Goal: Task Accomplishment & Management: Complete application form

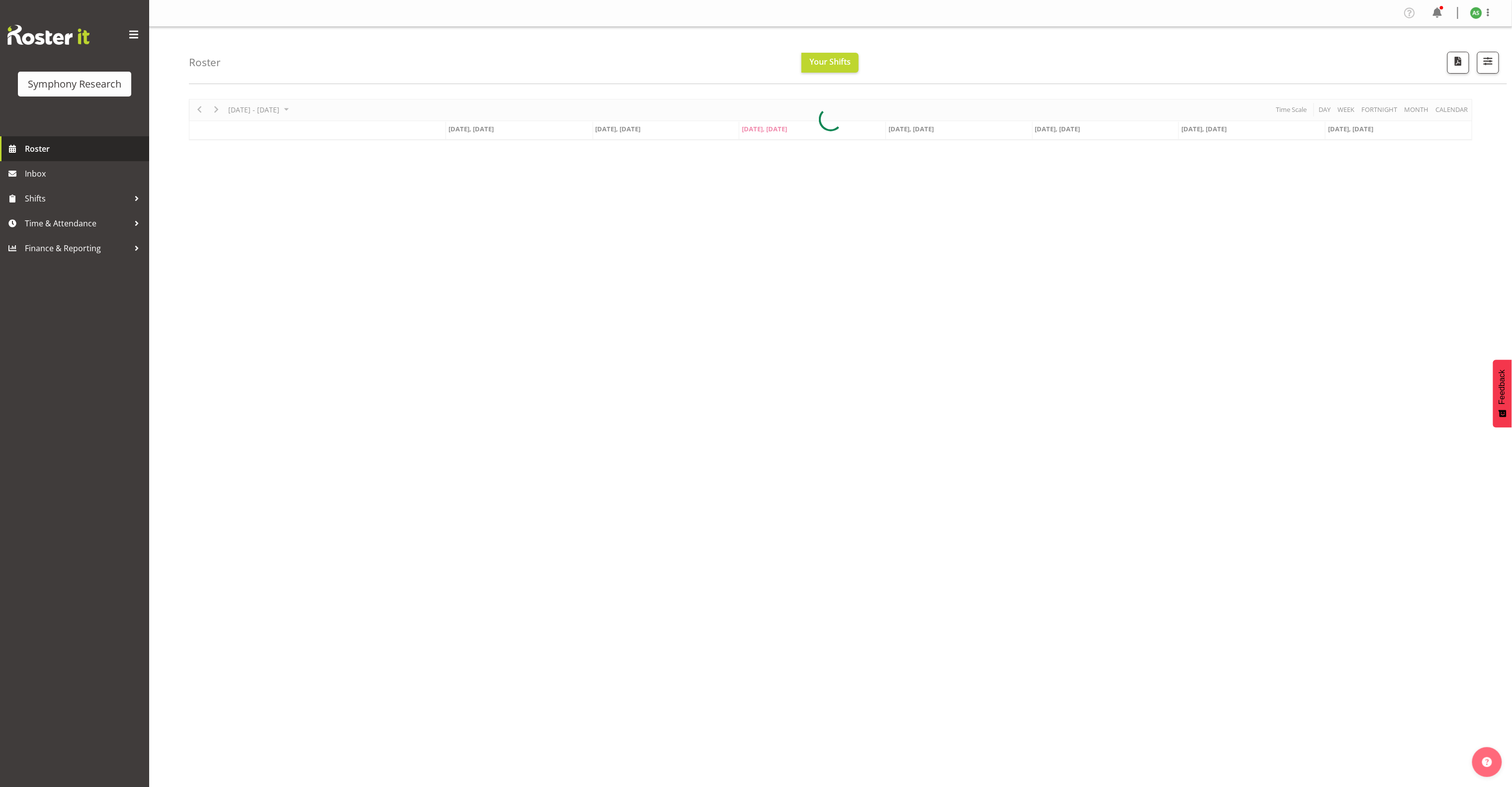
click at [50, 149] on span "Roster" at bounding box center [84, 149] width 119 height 15
click at [914, 133] on span "[DATE], [DATE]" at bounding box center [912, 129] width 45 height 9
click at [917, 128] on span "Oct 2, Thursday" at bounding box center [912, 129] width 45 height 9
click at [64, 147] on span "Roster" at bounding box center [84, 149] width 119 height 15
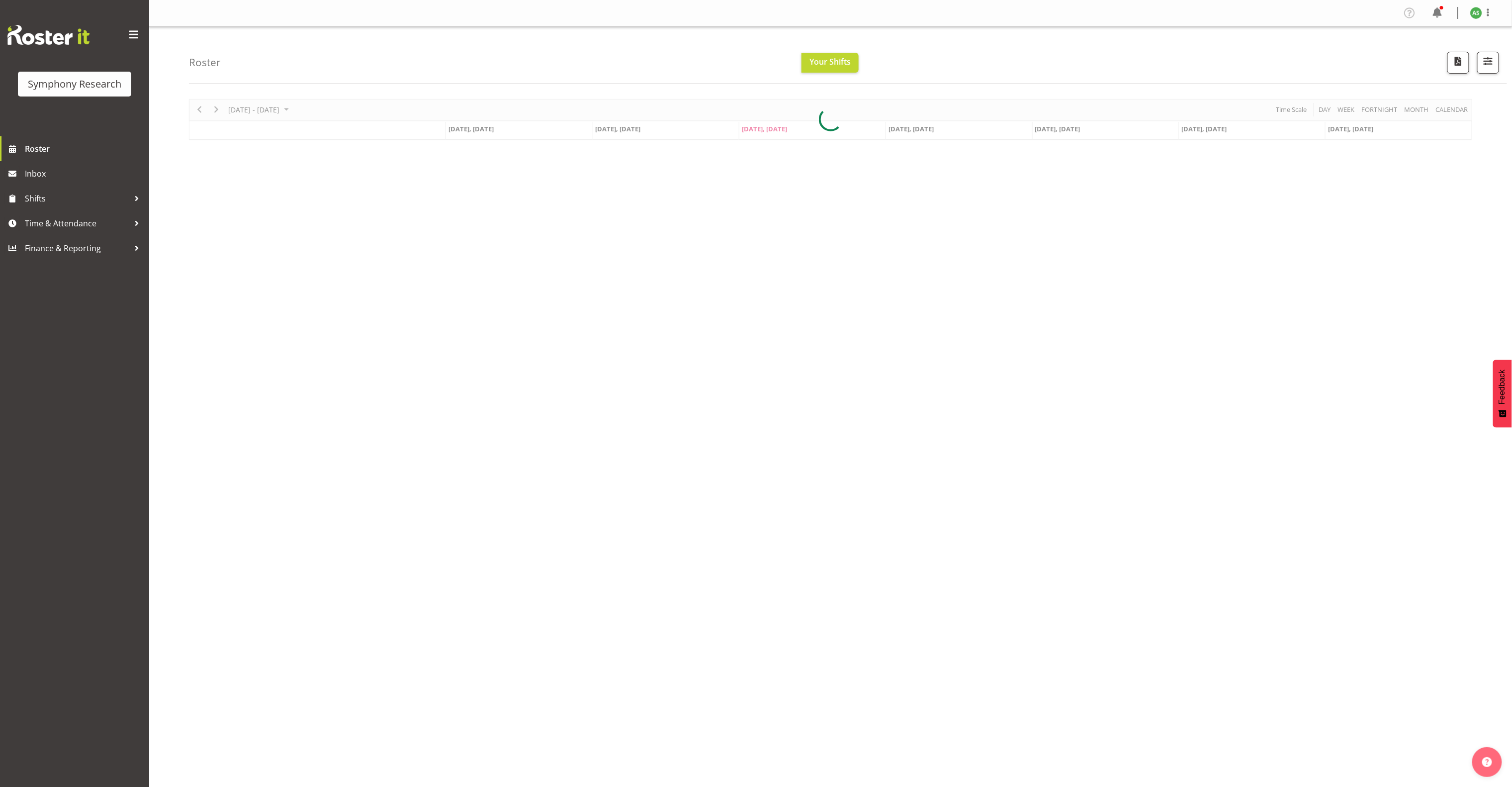
click at [920, 133] on div at bounding box center [830, 119] width 1283 height 41
click at [66, 196] on span "Shifts" at bounding box center [76, 198] width 104 height 15
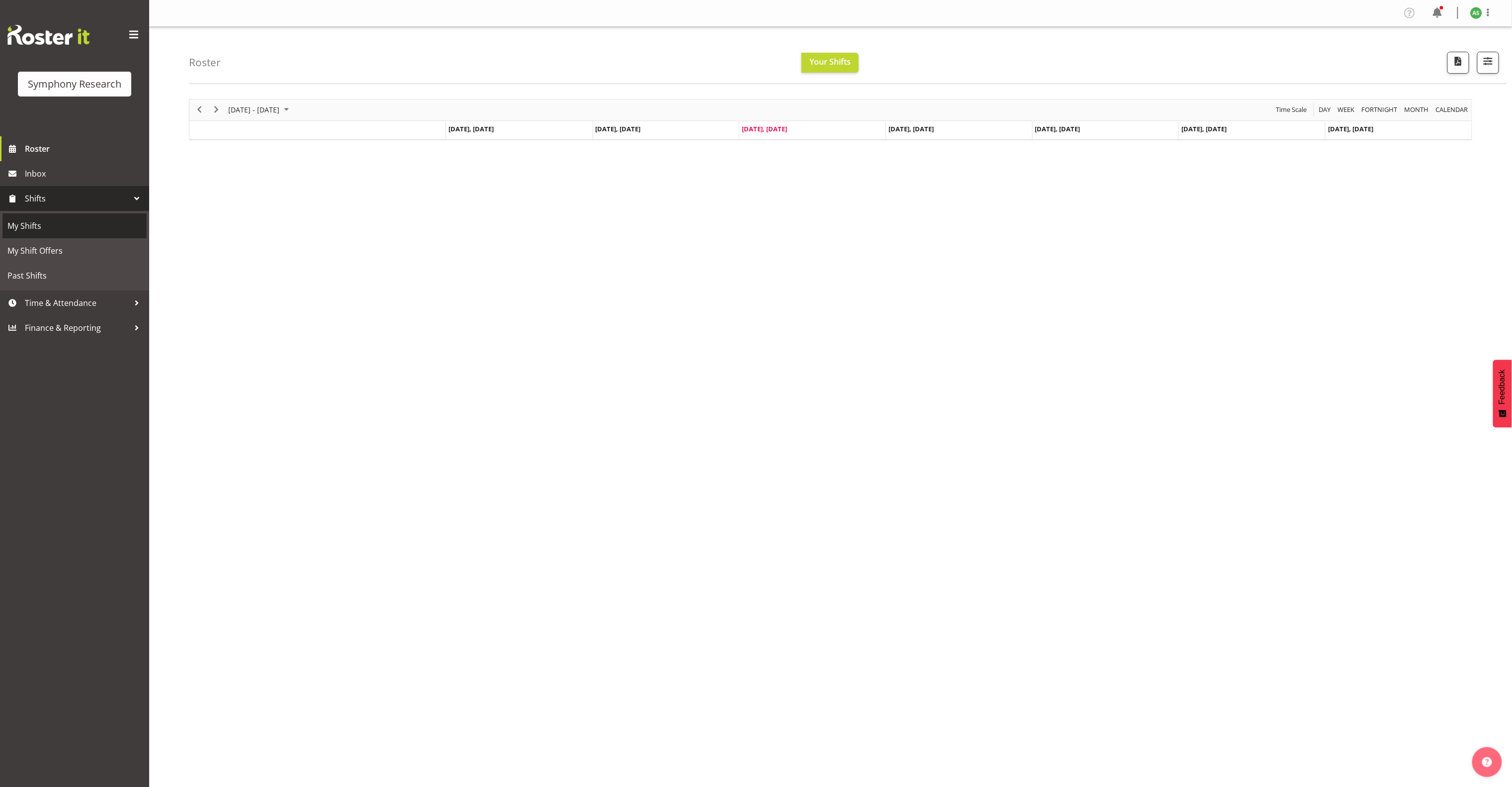
click at [62, 224] on span "My Shifts" at bounding box center [74, 226] width 134 height 15
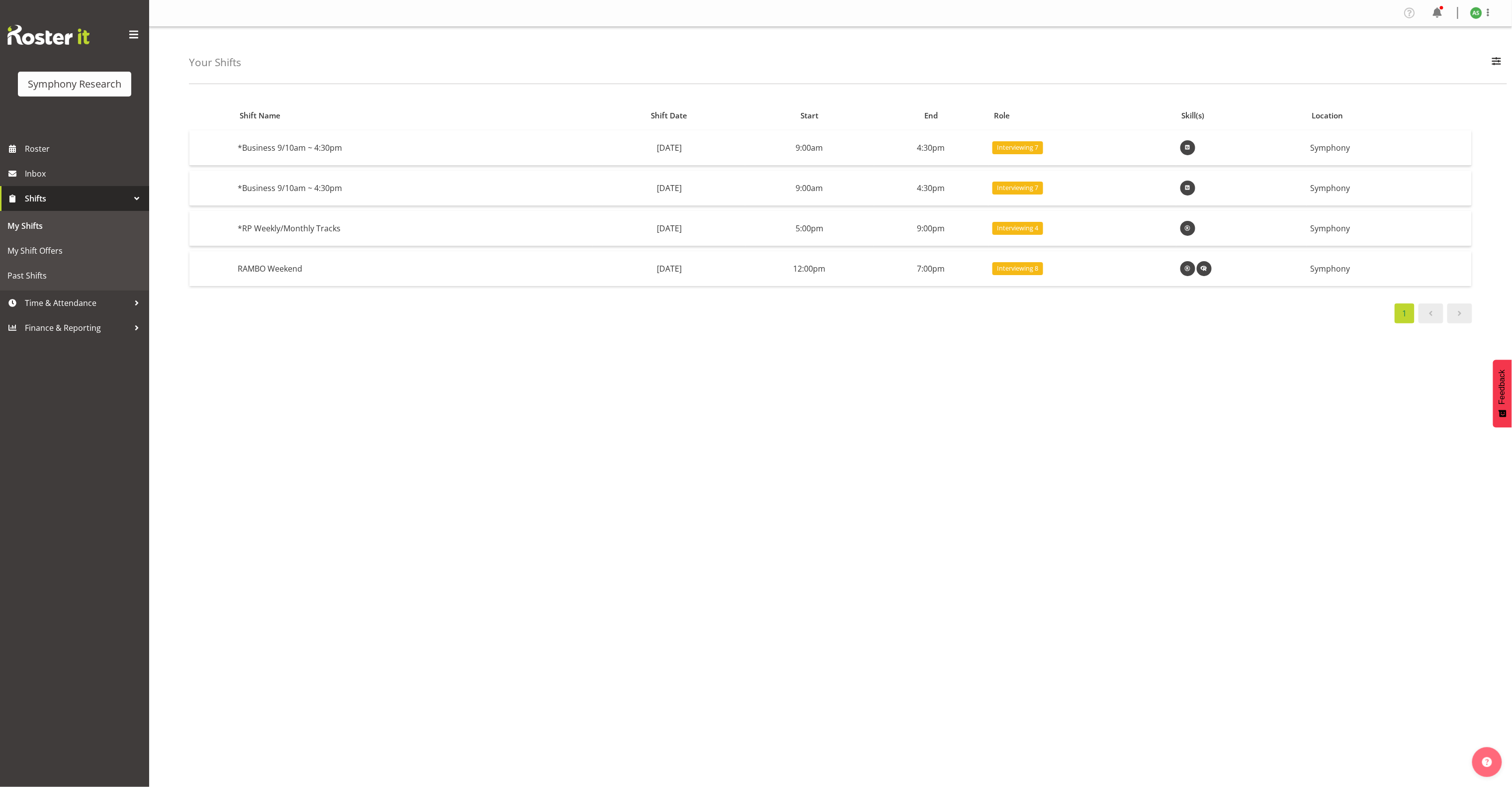
click at [47, 200] on span "Shifts" at bounding box center [76, 198] width 104 height 15
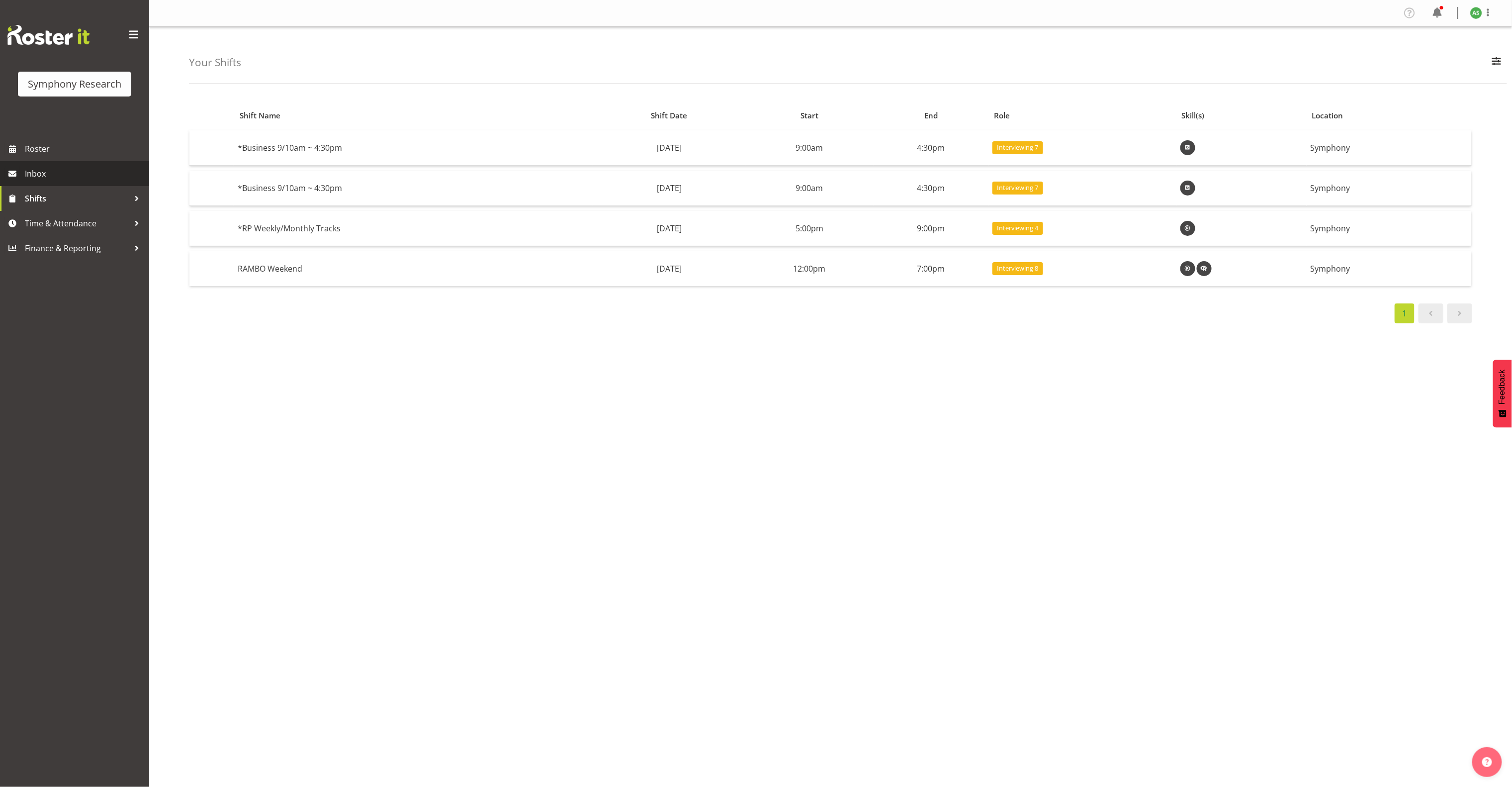
click at [54, 179] on span "Inbox" at bounding box center [84, 174] width 119 height 15
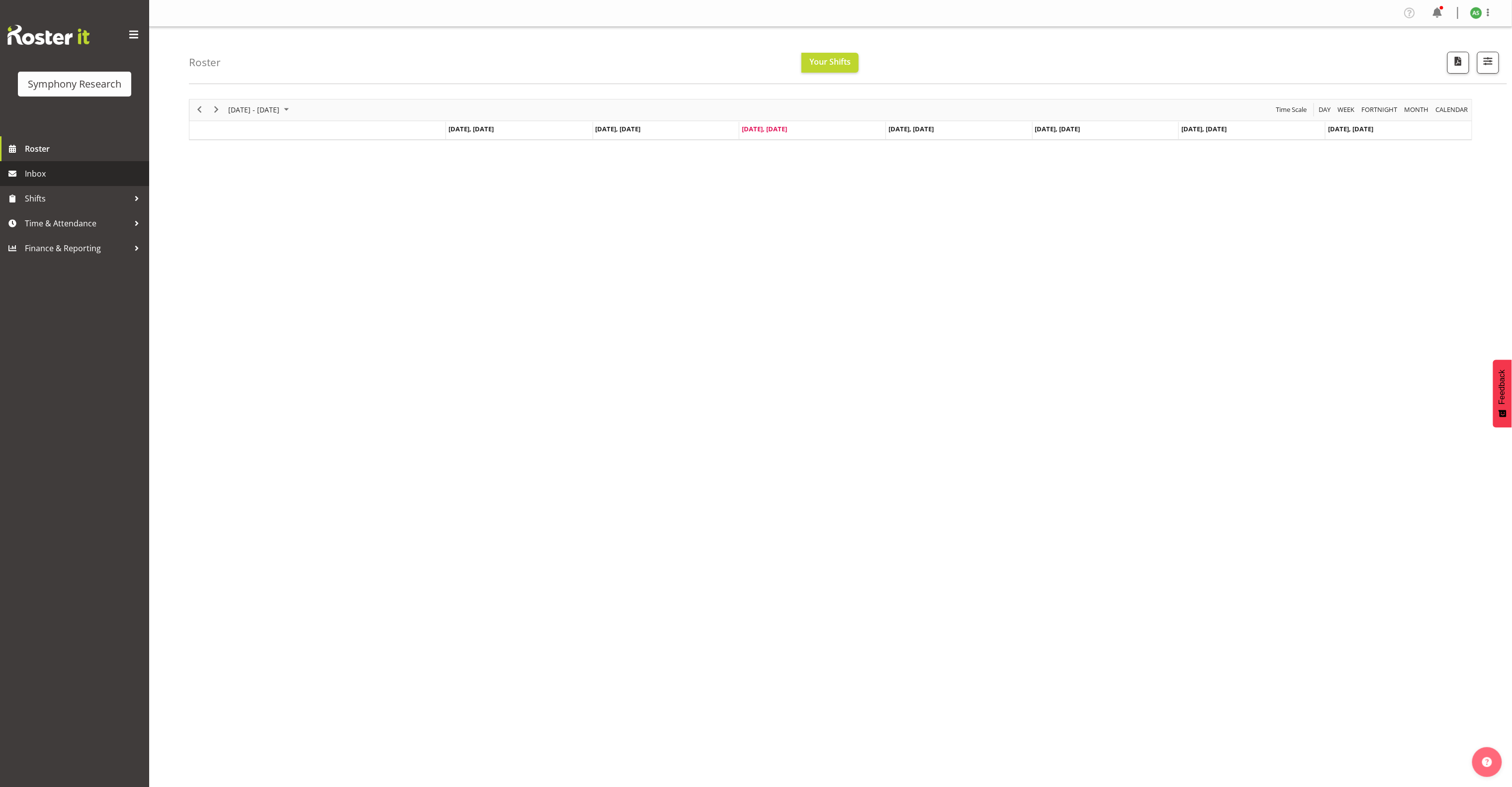
click at [65, 171] on span "Inbox" at bounding box center [84, 174] width 119 height 15
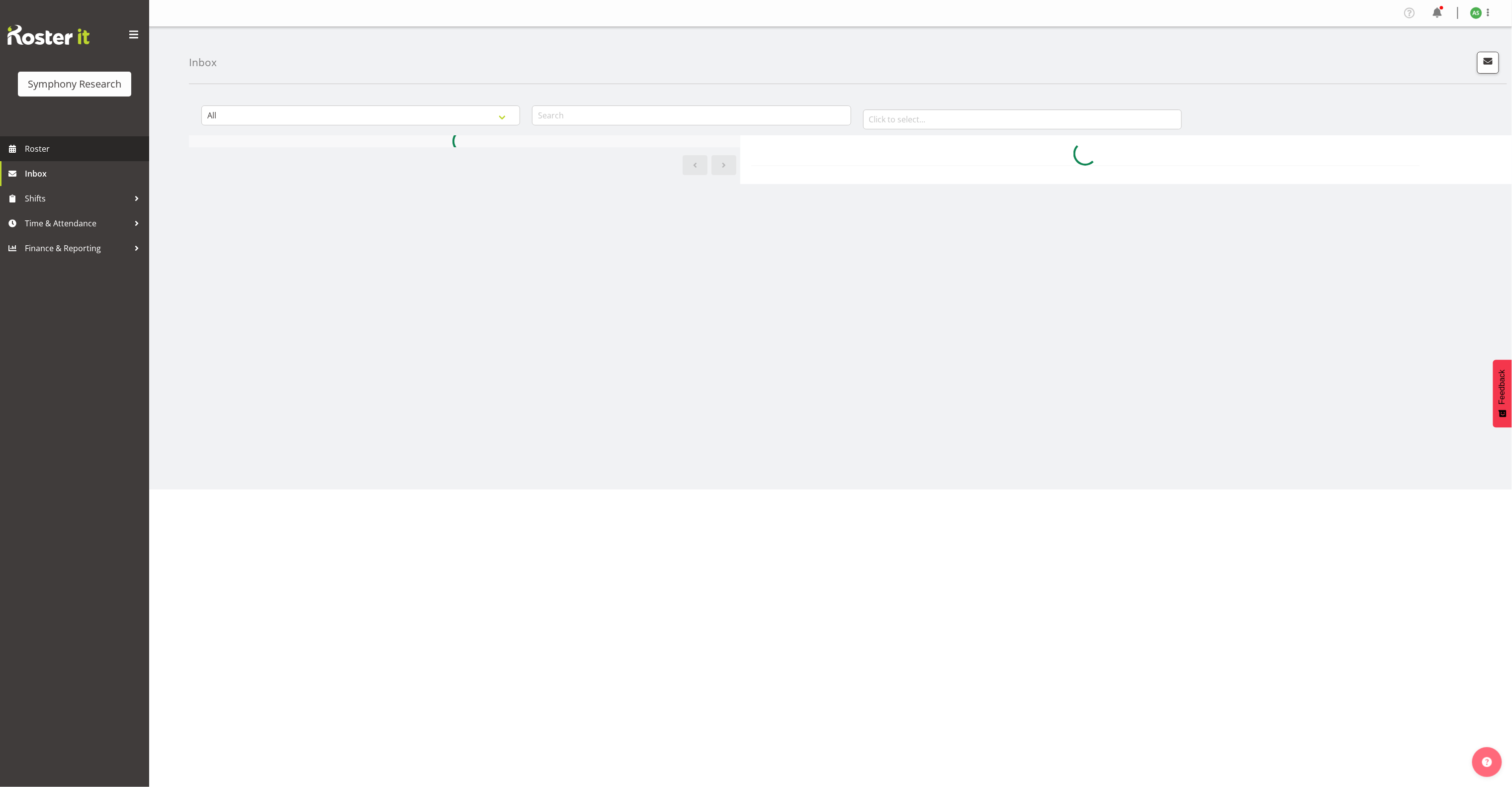
click at [74, 155] on span "Roster" at bounding box center [84, 149] width 119 height 15
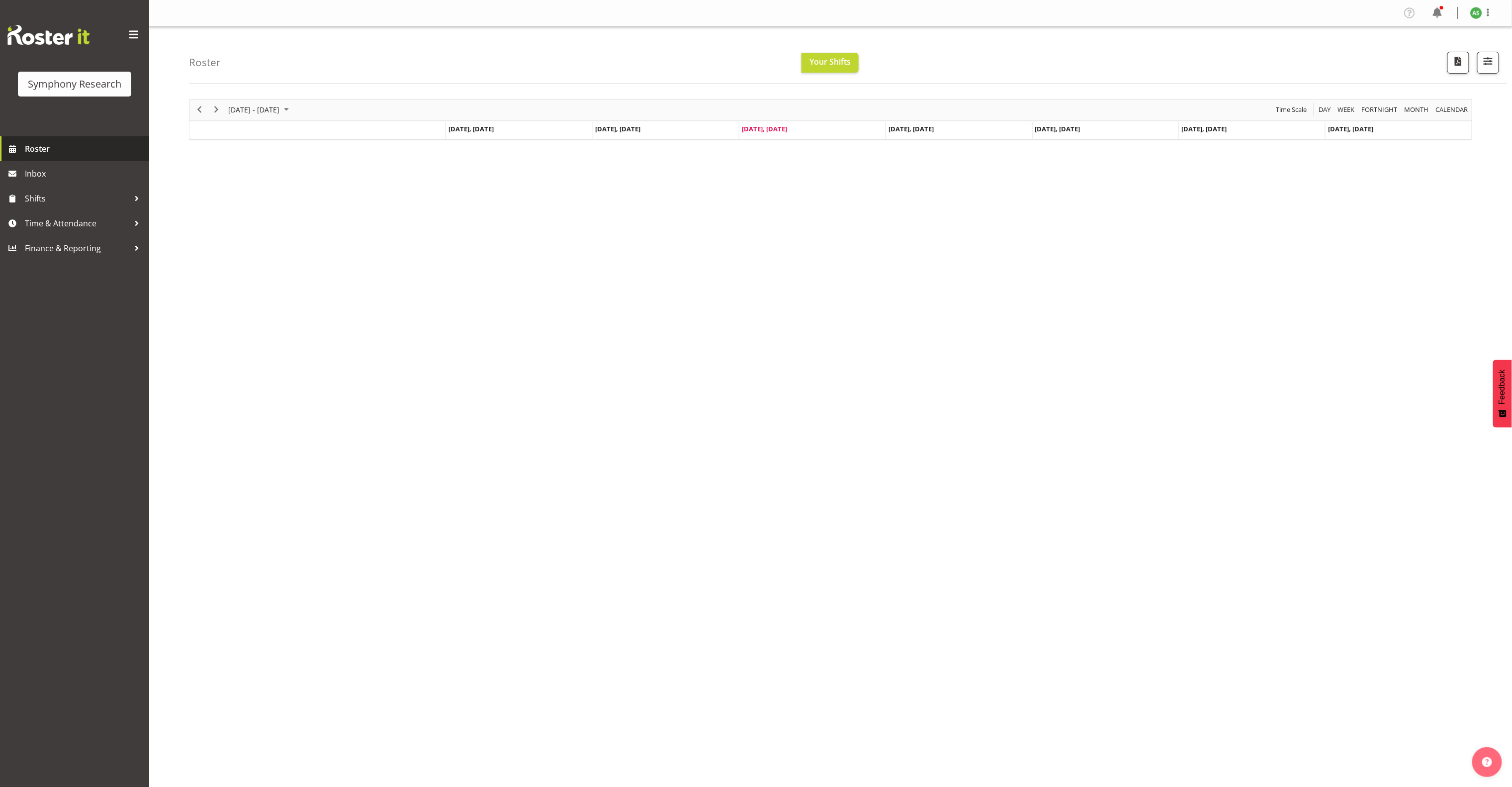
click at [52, 144] on span "Roster" at bounding box center [84, 149] width 119 height 15
click at [59, 212] on link "Time & Attendance" at bounding box center [74, 223] width 149 height 25
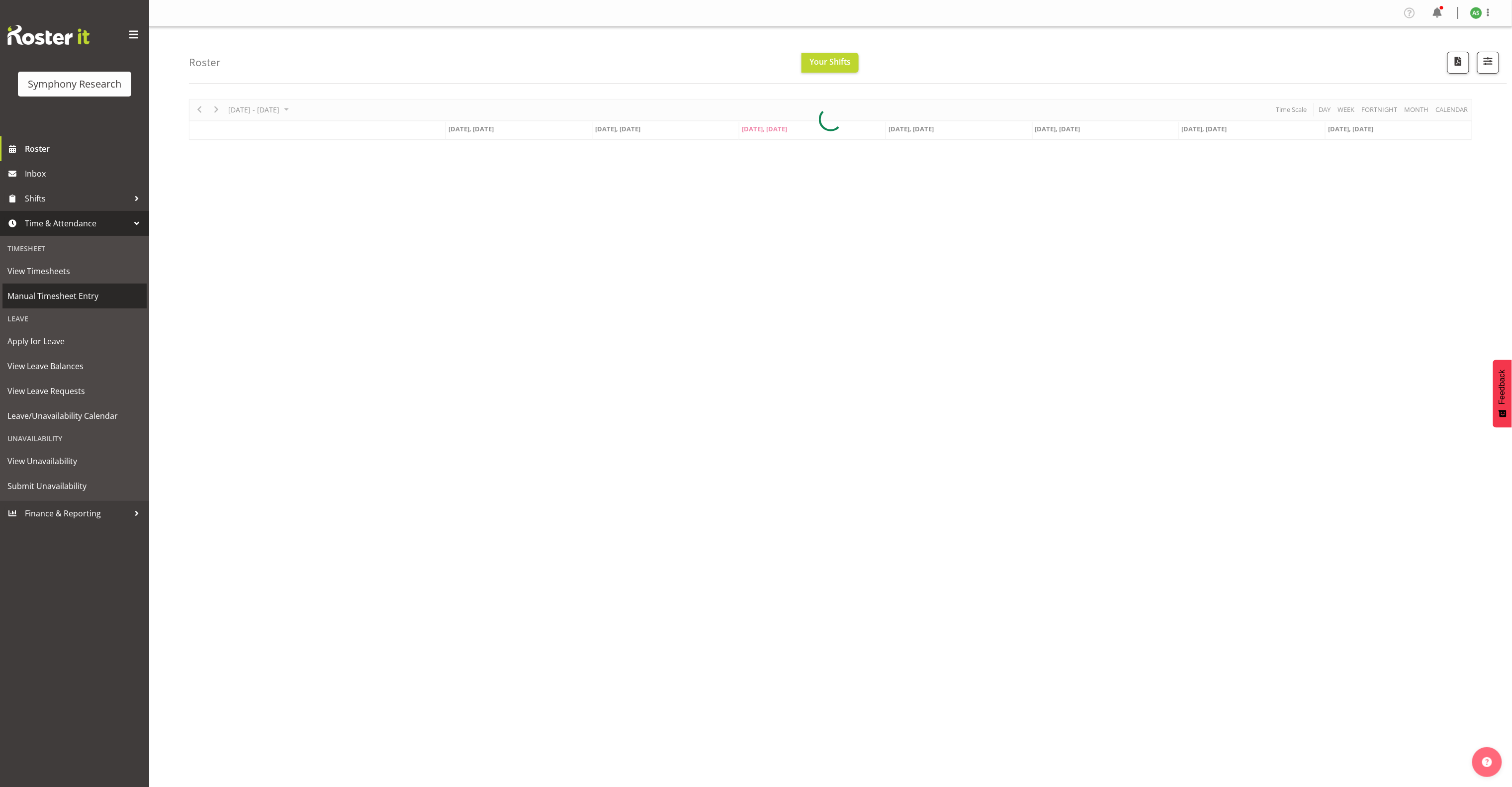
click at [74, 292] on span "Manual Timesheet Entry" at bounding box center [74, 296] width 134 height 15
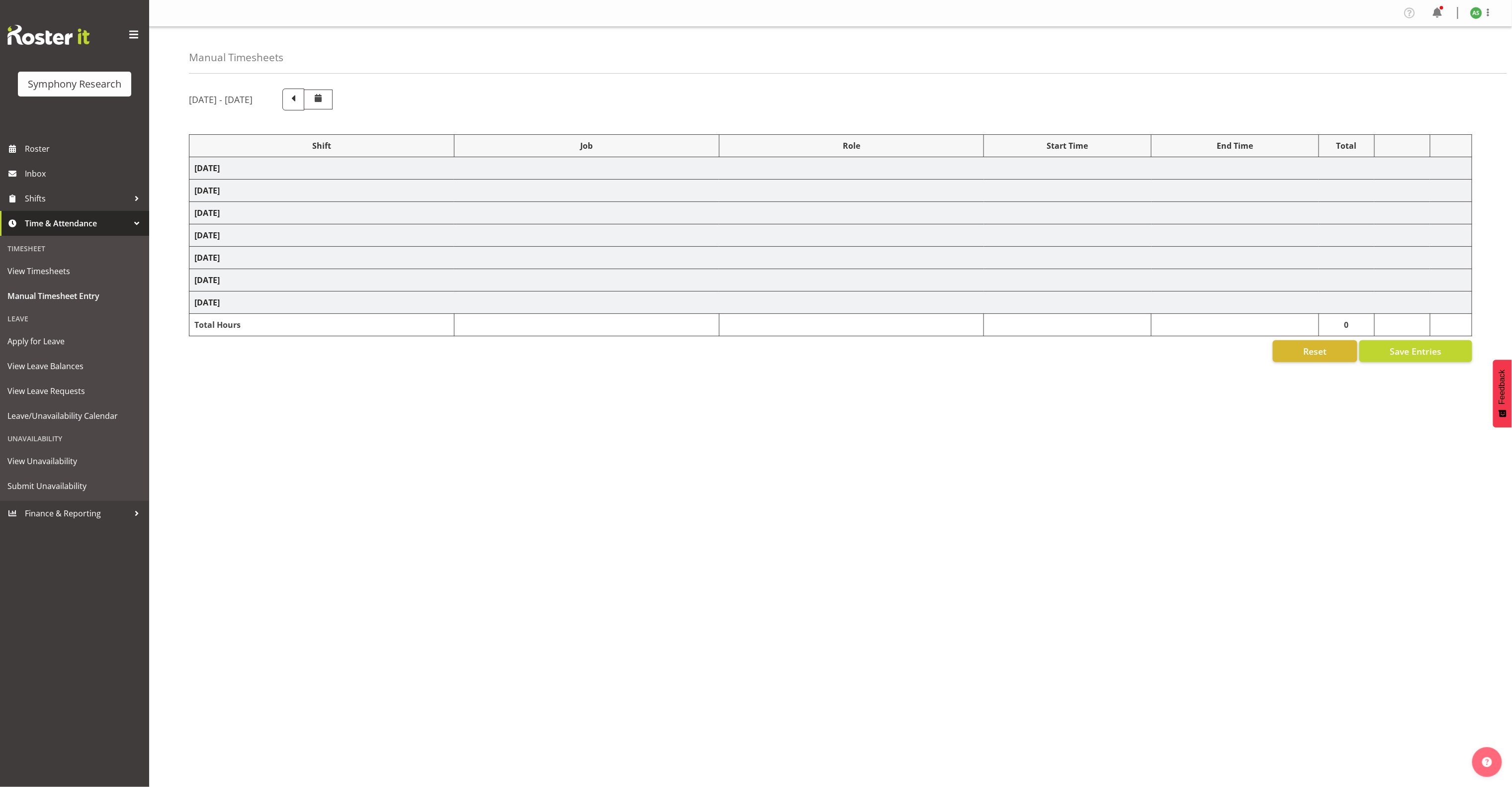
click at [284, 219] on td "Wednesday 1st October 2025" at bounding box center [831, 213] width 1283 height 22
click at [287, 217] on td "Wednesday 1st October 2025" at bounding box center [831, 213] width 1283 height 22
select select "81741"
select select "10499"
select select "47"
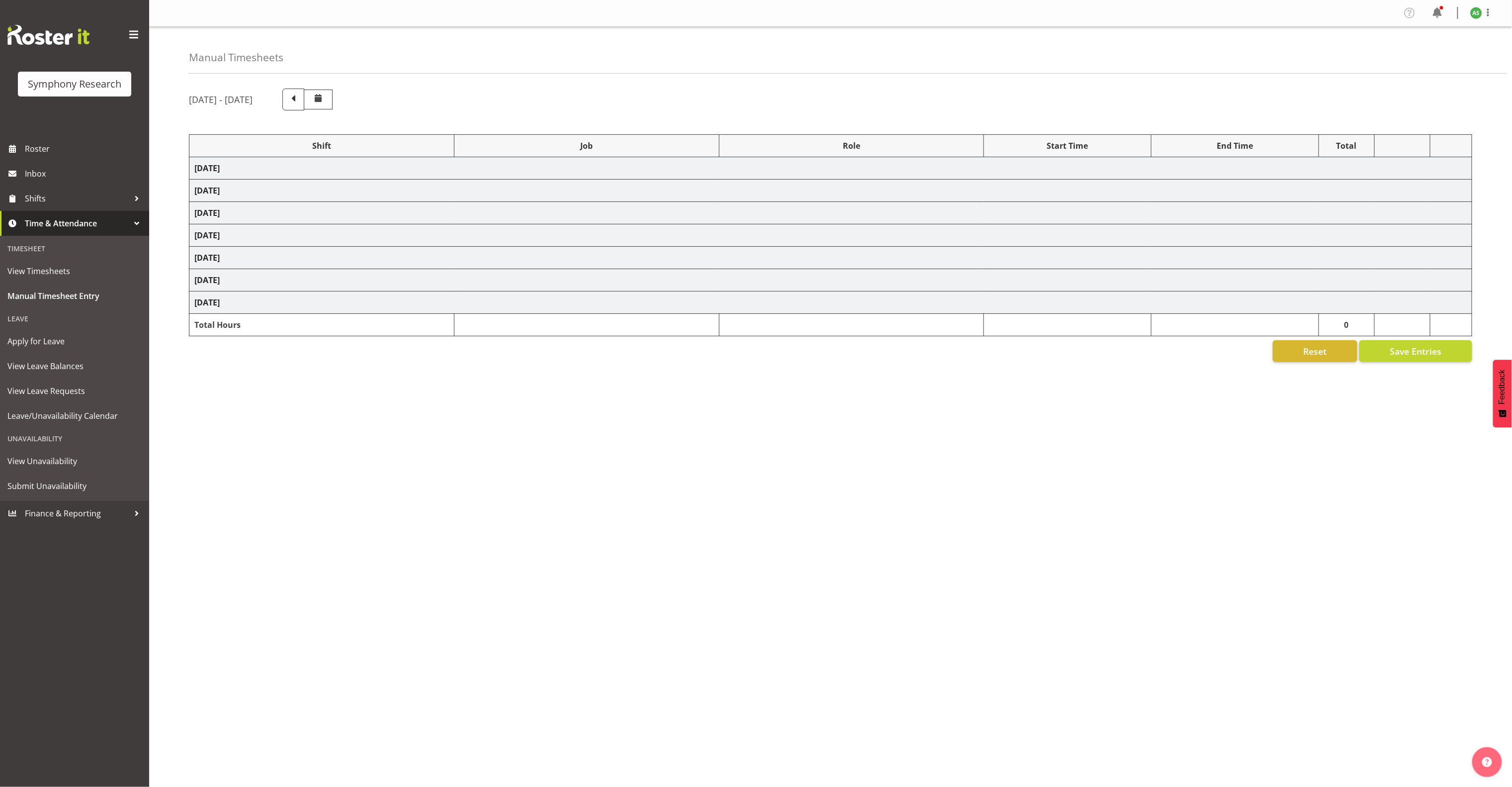
select select "56692"
select select "10499"
select select "47"
select select "81741"
select select "10587"
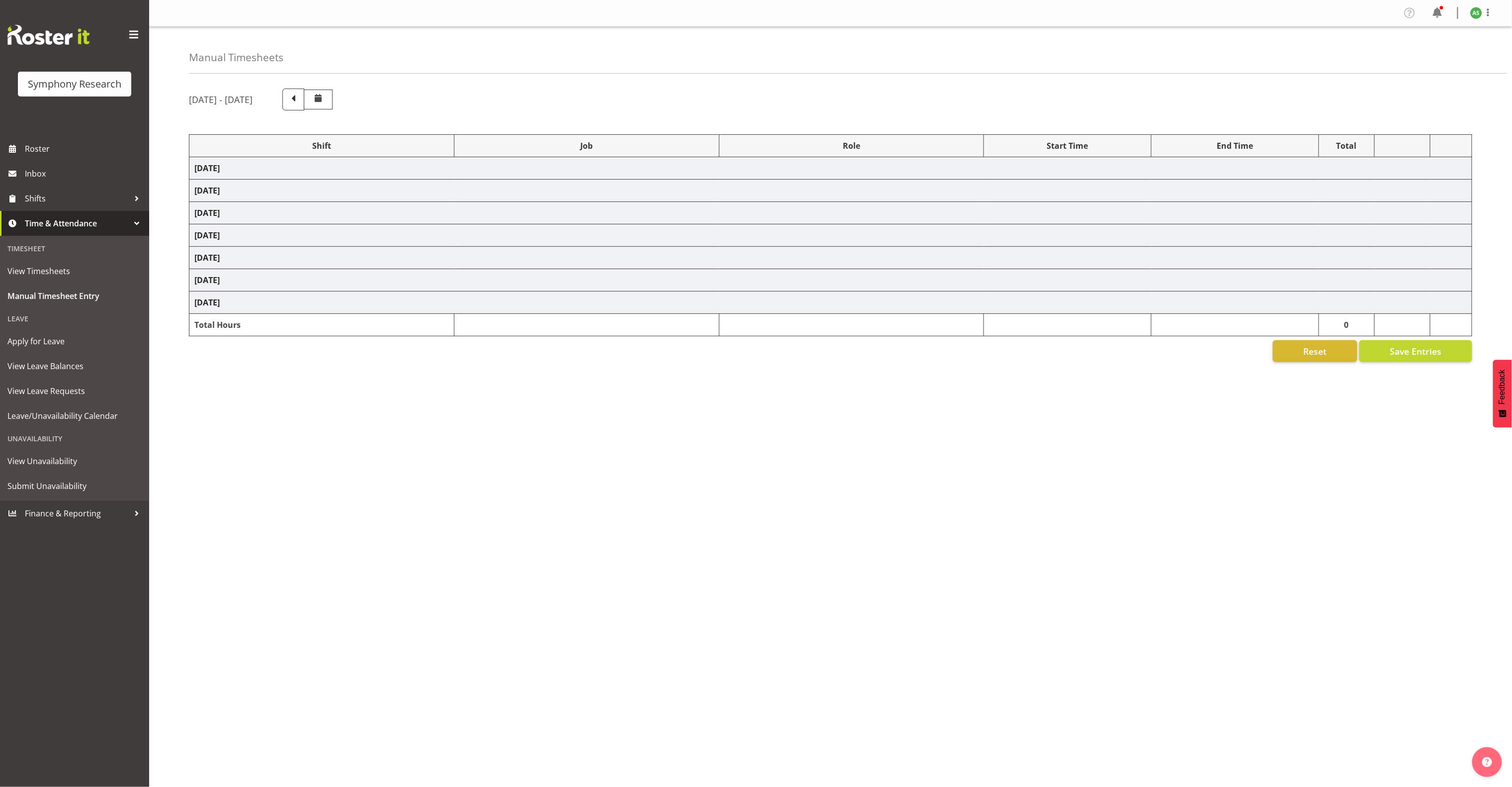
select select "47"
select select "81741"
select select "10587"
select select "47"
select select "56692"
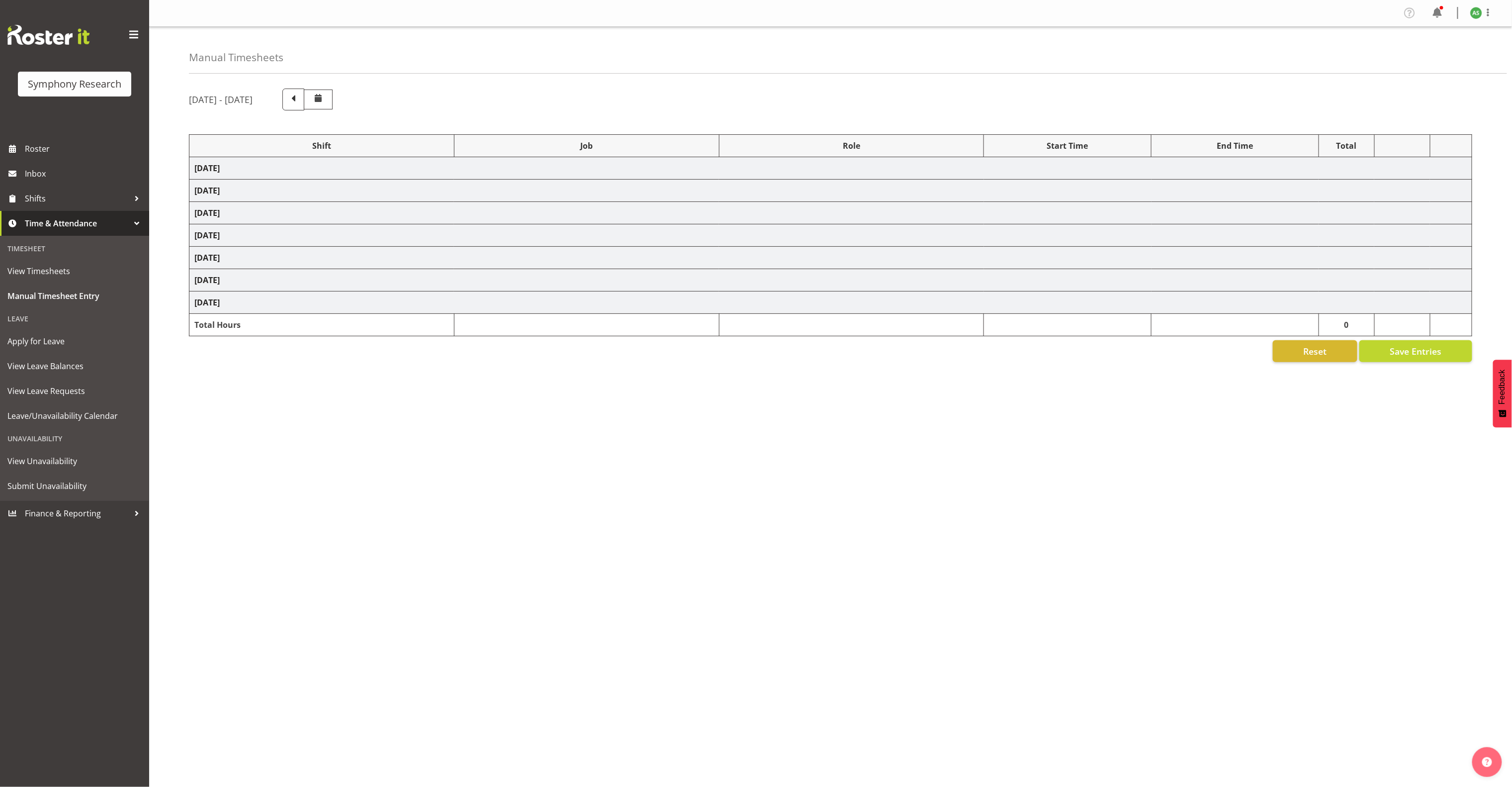
select select "10499"
select select "47"
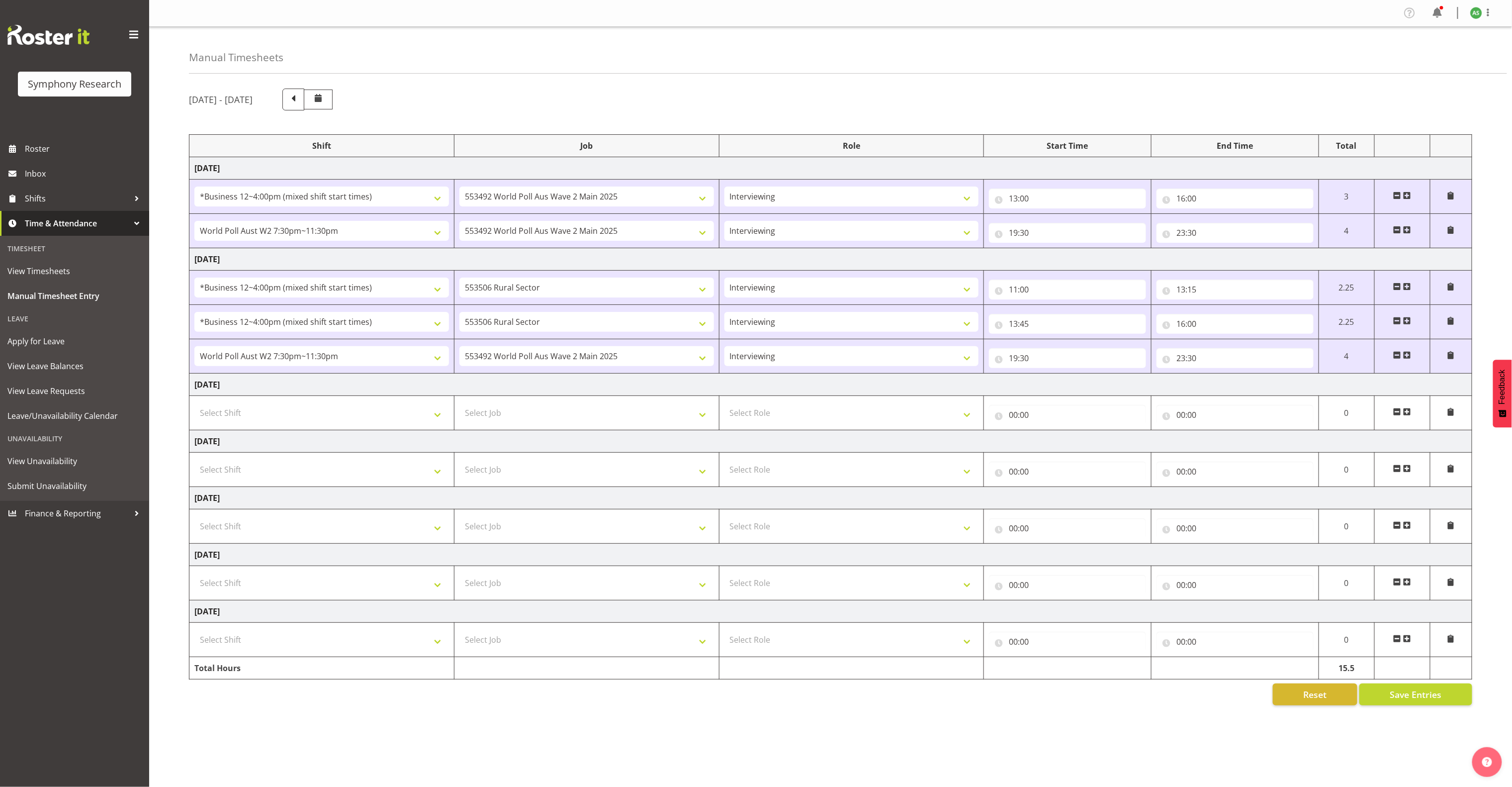
click at [1412, 413] on span at bounding box center [1407, 412] width 8 height 8
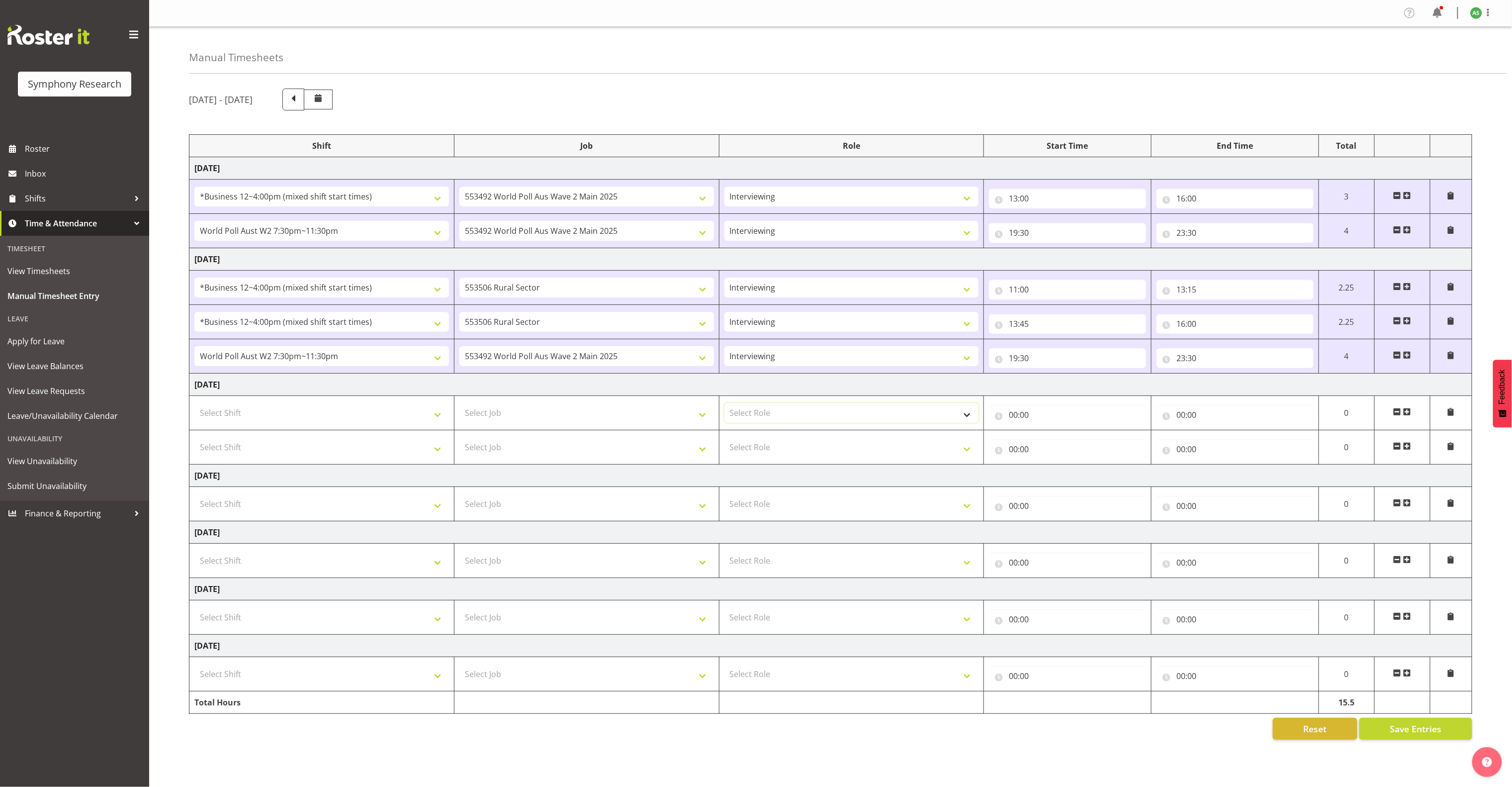
click at [820, 412] on select "Select Role Briefing Interviewing" at bounding box center [852, 413] width 254 height 20
select select "47"
click at [725, 407] on select "Select Role Briefing Interviewing" at bounding box center [852, 413] width 254 height 20
click at [821, 453] on select "Select Role Briefing Interviewing" at bounding box center [852, 447] width 254 height 20
select select "47"
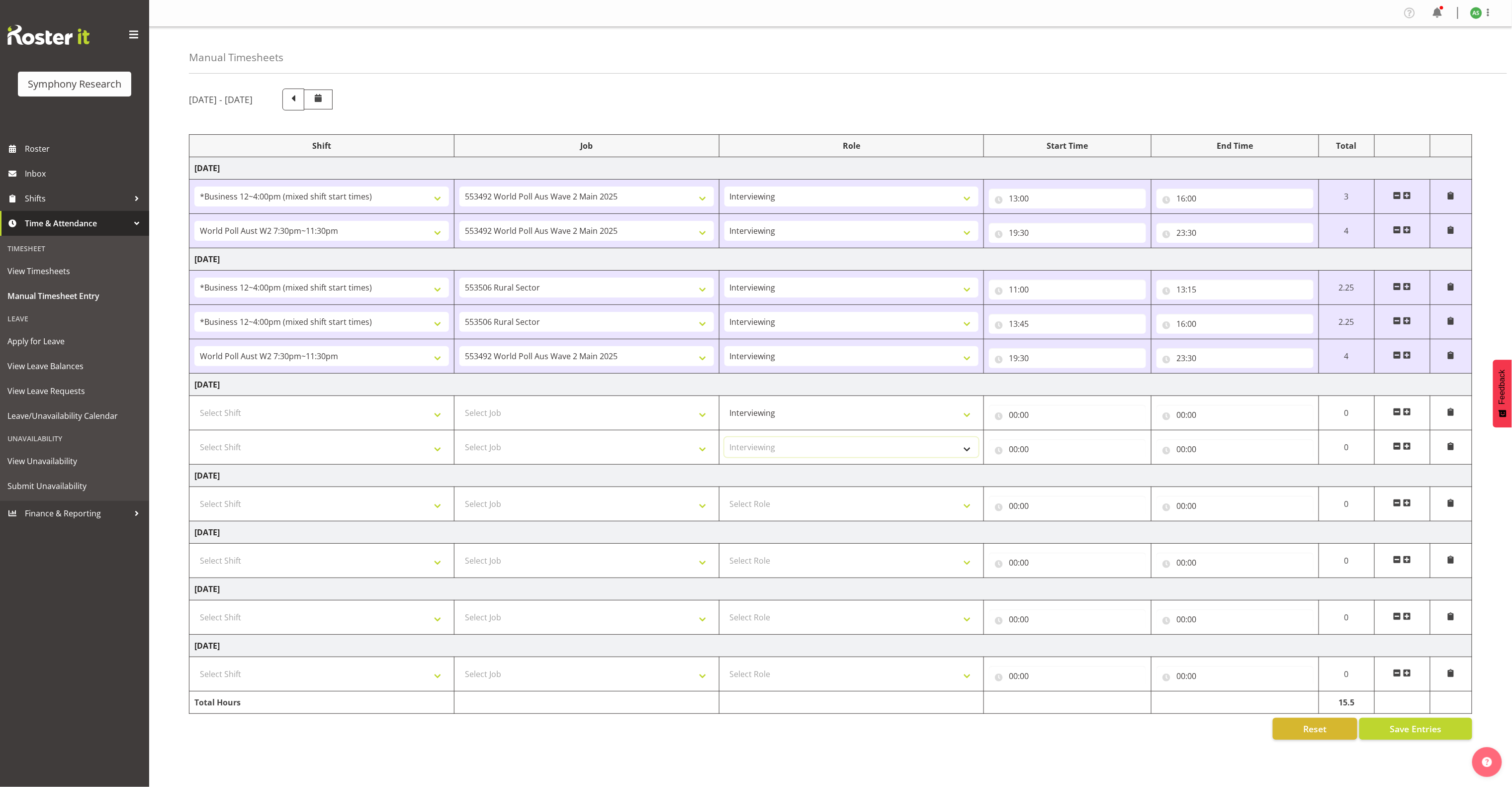
click at [725, 442] on select "Select Role Briefing Interviewing" at bounding box center [852, 447] width 254 height 20
click at [643, 420] on select "Select Job 550060 IF Admin 553492 World Poll Aus Wave 2 Main 2025 553493 World …" at bounding box center [586, 413] width 254 height 20
select select "10730"
click at [460, 407] on select "Select Job 550060 IF Admin 553492 World Poll Aus Wave 2 Main 2025 553493 World …" at bounding box center [586, 413] width 254 height 20
click at [637, 450] on select "Select Job 550060 IF Admin 553492 World Poll Aus Wave 2 Main 2025 553493 World …" at bounding box center [586, 447] width 254 height 20
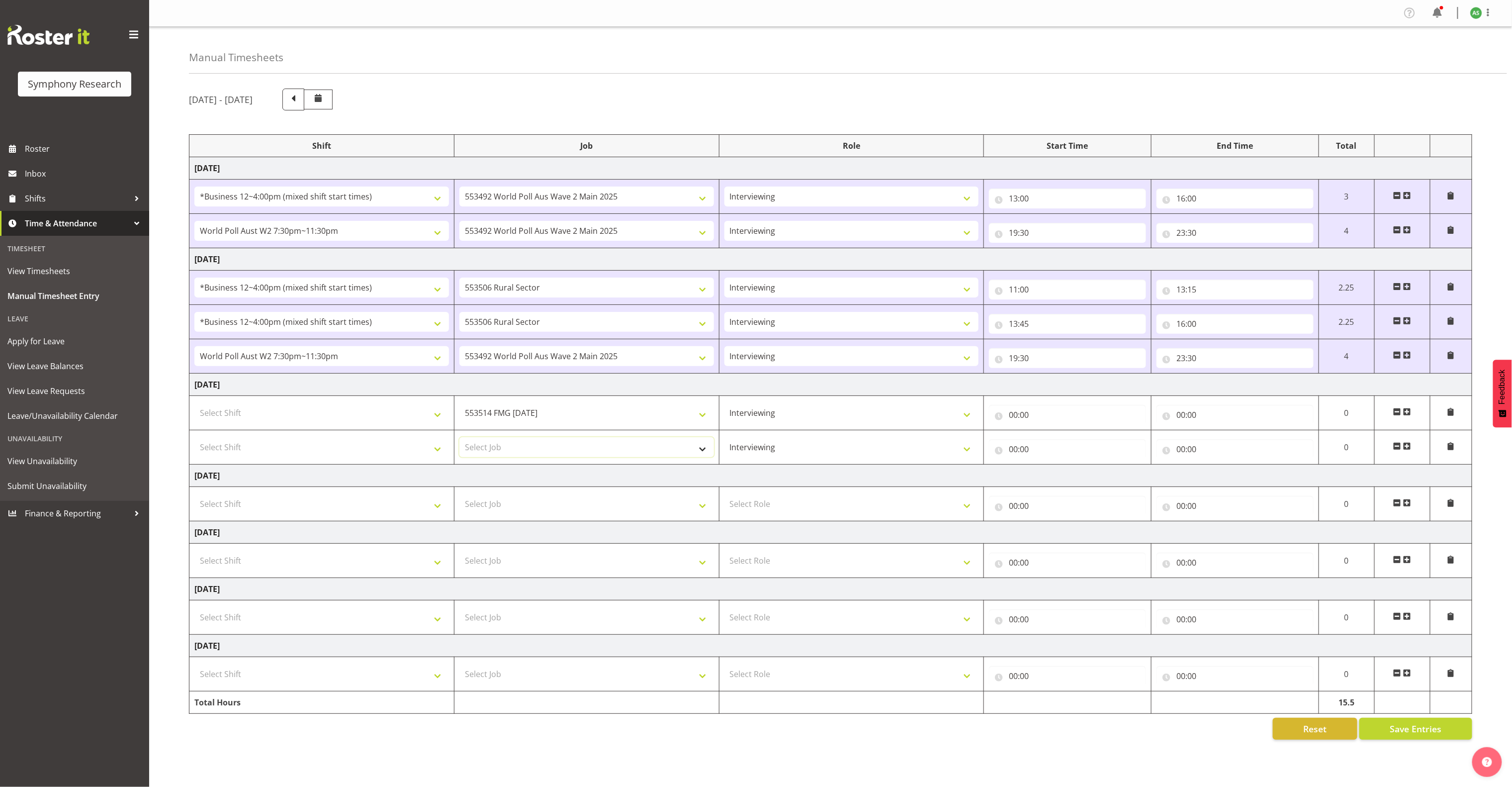
select select "10730"
click at [460, 442] on select "Select Job 550060 IF Admin 553492 World Poll Aus Wave 2 Main 2025 553493 World …" at bounding box center [586, 447] width 254 height 20
click at [1013, 421] on input "00:00" at bounding box center [1068, 415] width 157 height 20
click at [1052, 447] on select "00 01 02 03 04 05 06 07 08 09 10 11 12 13 14 15 16 17 18 19 20 21 22 23" at bounding box center [1057, 441] width 22 height 20
select select "13"
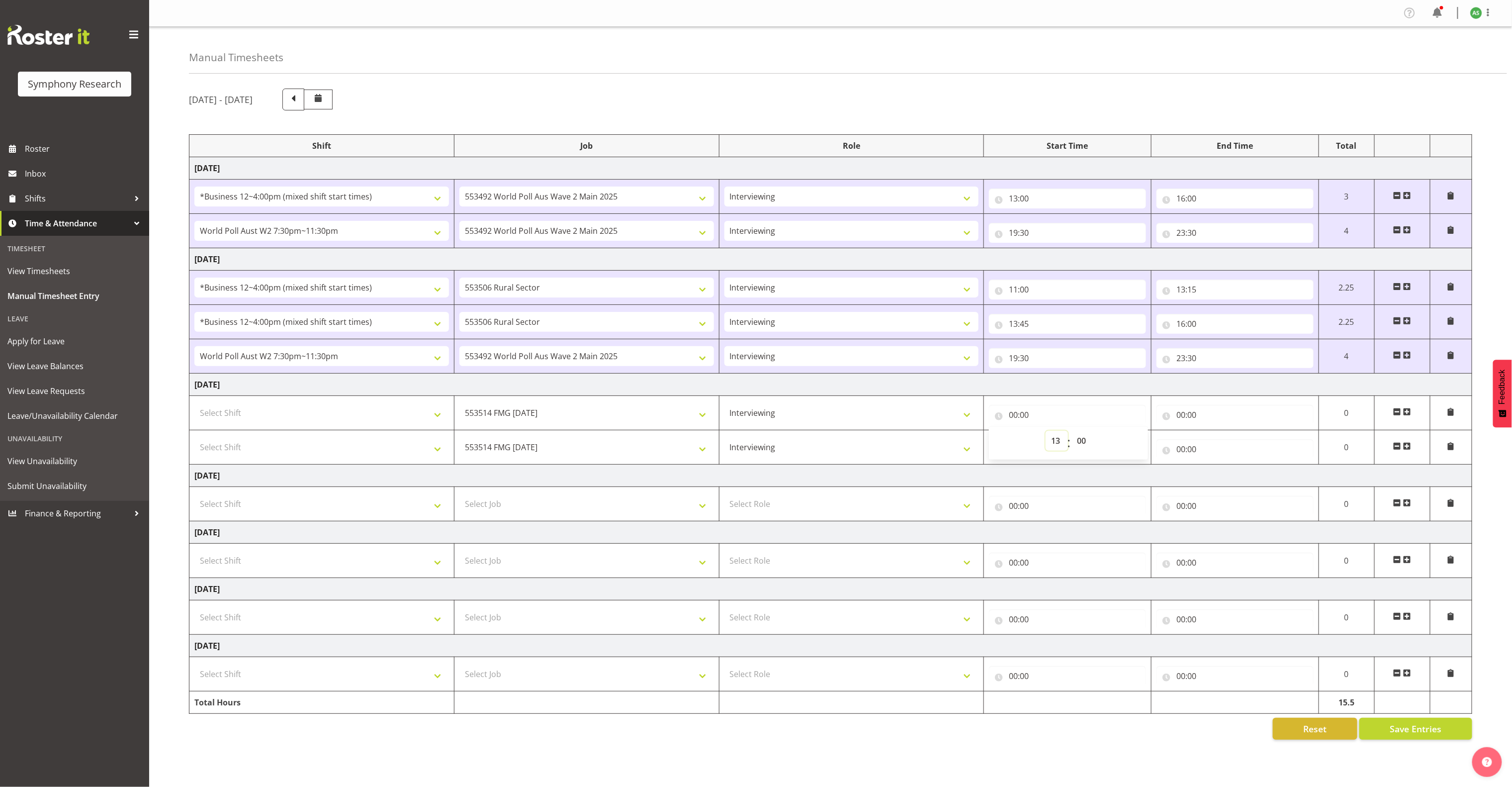
click at [1046, 435] on select "00 01 02 03 04 05 06 07 08 09 10 11 12 13 14 15 16 17 18 19 20 21 22 23" at bounding box center [1057, 441] width 22 height 20
type input "13:00"
click at [1179, 416] on input "00:00" at bounding box center [1235, 415] width 157 height 20
click at [1220, 442] on select "00 01 02 03 04 05 06 07 08 09 10 11 12 13 14 15 16 17 18 19 20 21 22 23" at bounding box center [1224, 441] width 22 height 20
select select "16"
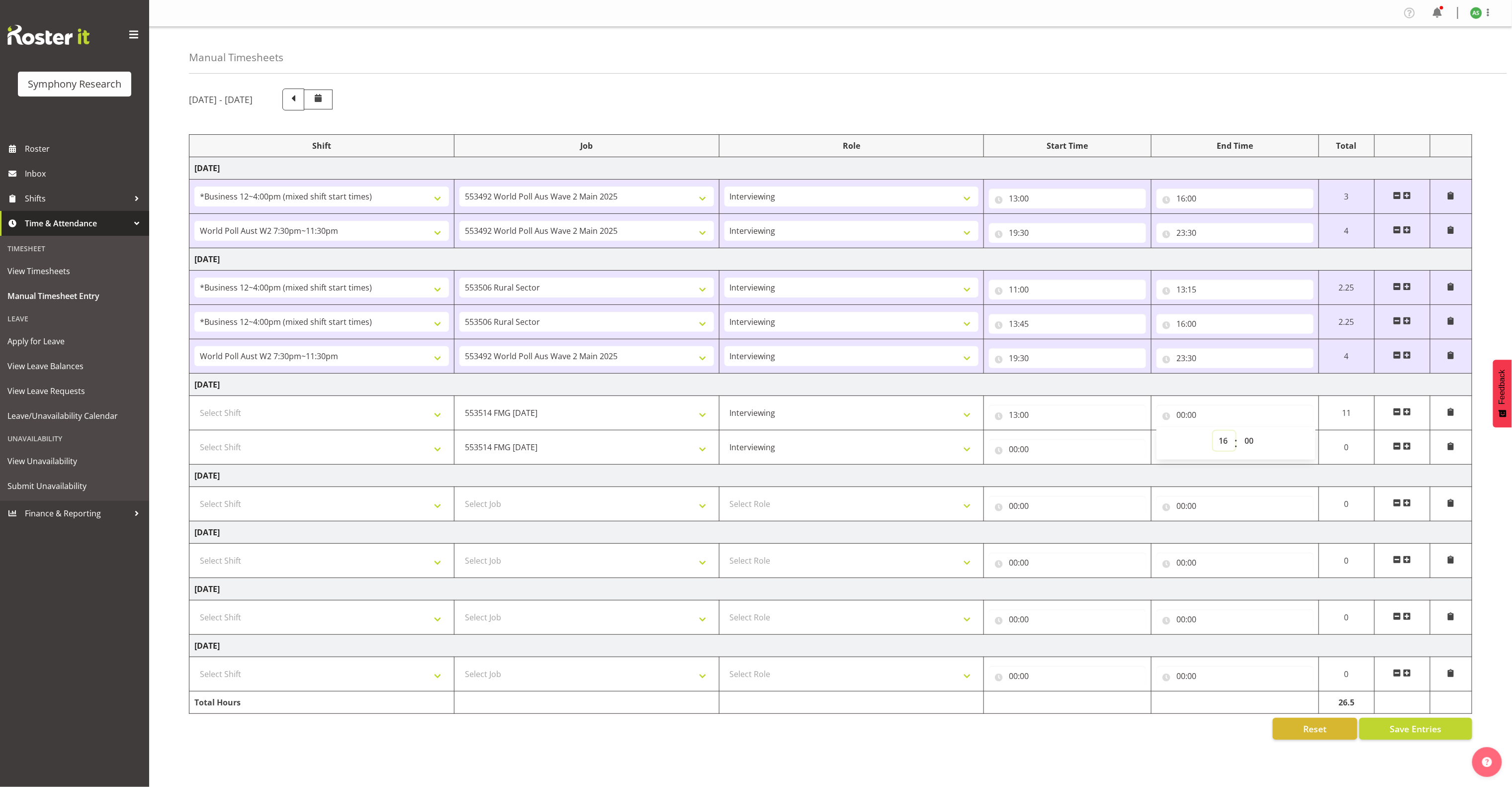
click at [1213, 435] on select "00 01 02 03 04 05 06 07 08 09 10 11 12 13 14 15 16 17 18 19 20 21 22 23" at bounding box center [1224, 441] width 22 height 20
type input "16:00"
click at [431, 418] on select "Select Shift !!Weekend Residential (Roster IT Shift Label) *Business 9/10am ~ 4…" at bounding box center [321, 413] width 254 height 20
select select "81741"
click at [194, 407] on select "Select Shift !!Weekend Residential (Roster IT Shift Label) *Business 9/10am ~ 4…" at bounding box center [321, 413] width 254 height 20
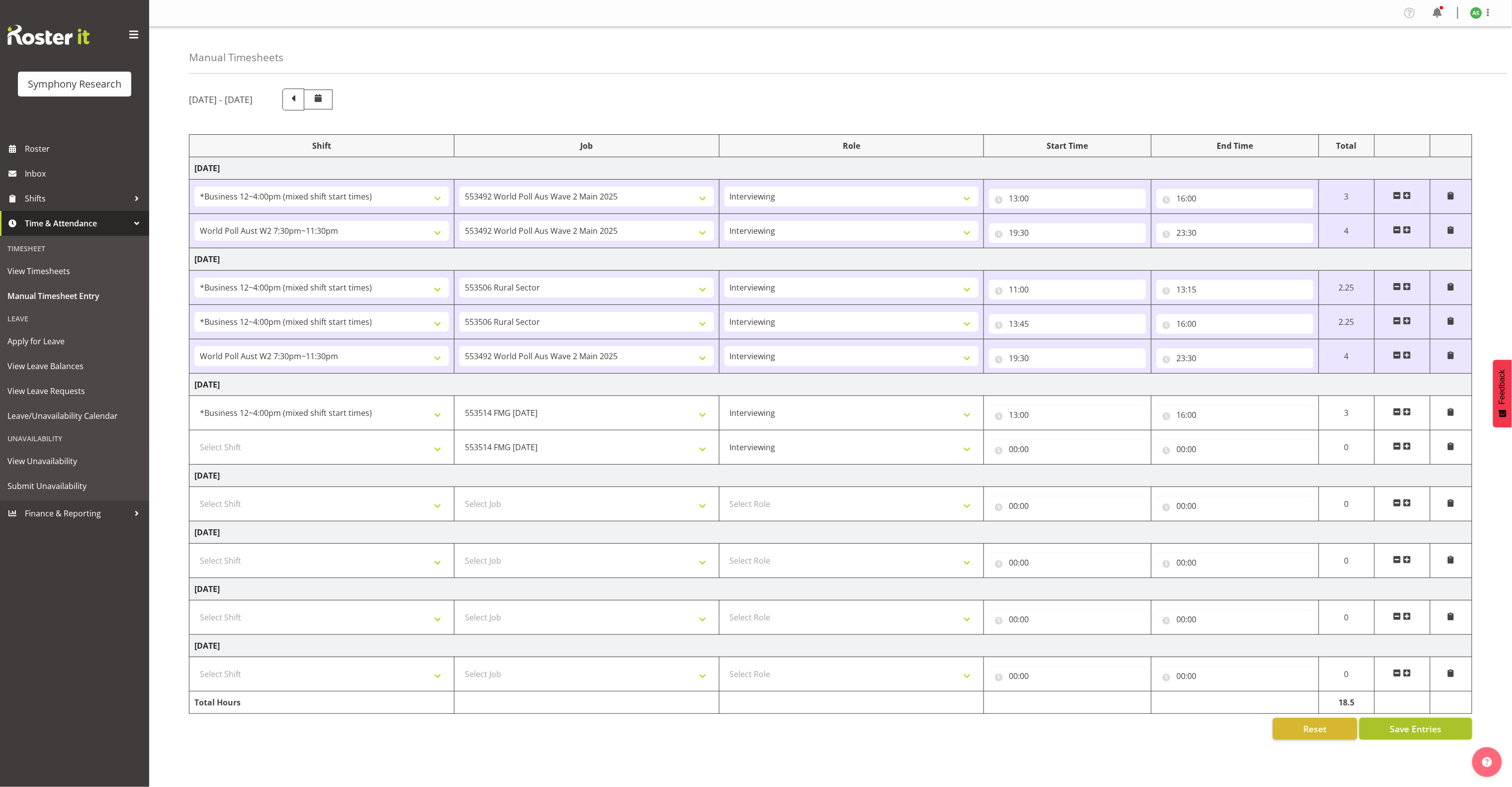
click at [1428, 735] on span "Save Entries" at bounding box center [1416, 729] width 52 height 13
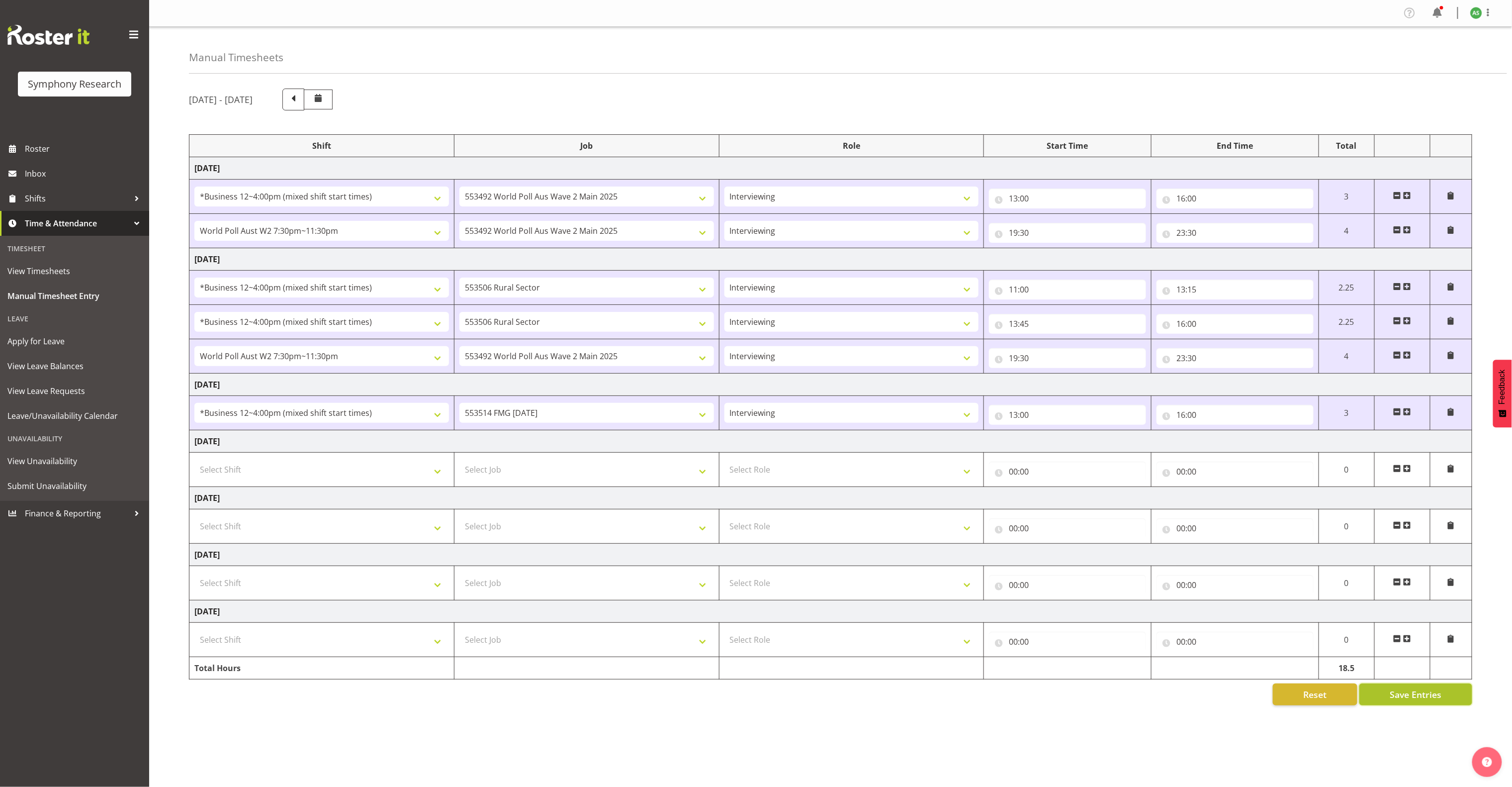
click at [1395, 700] on span "Save Entries" at bounding box center [1416, 694] width 52 height 13
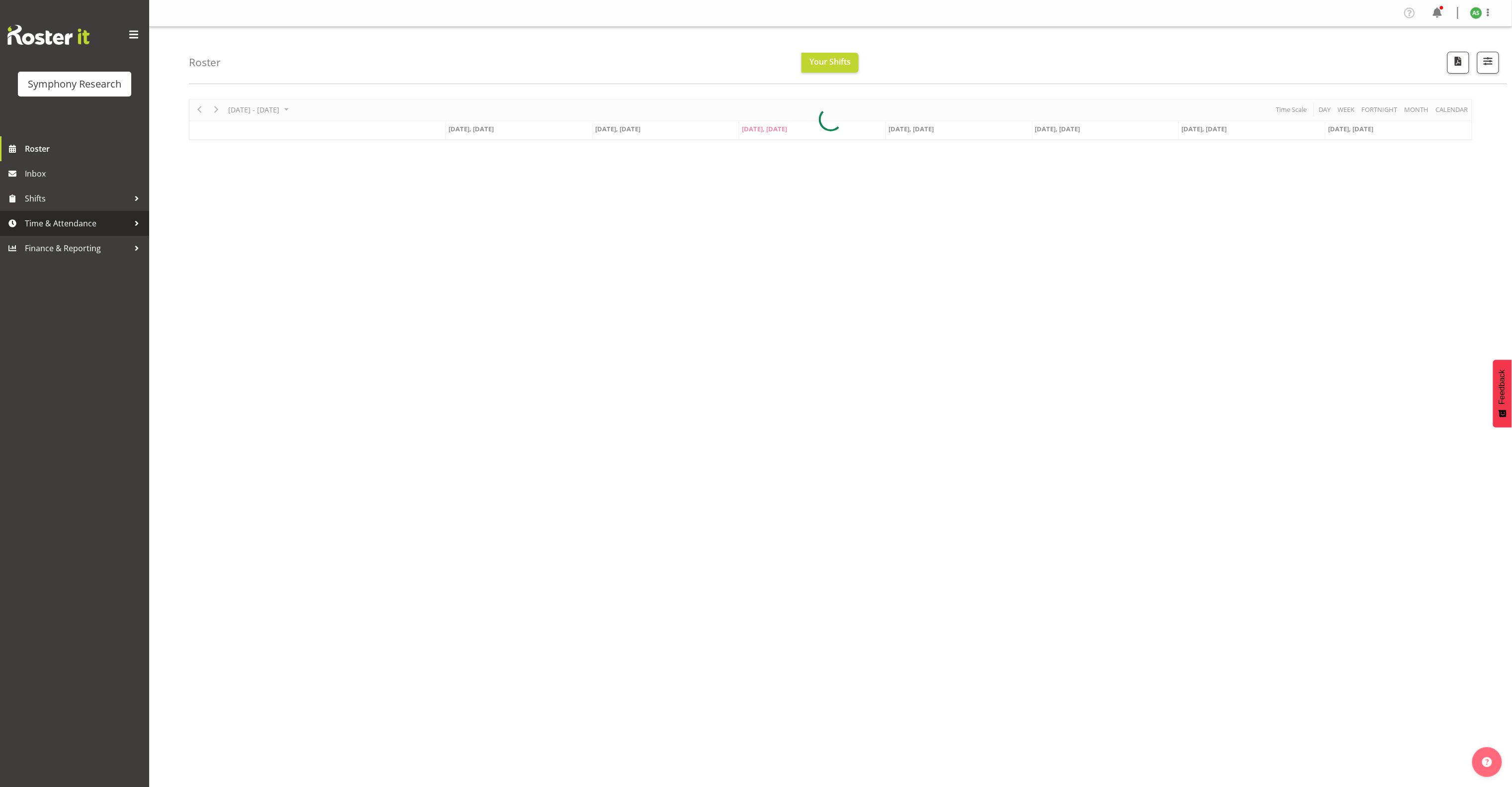
click at [92, 221] on span "Time & Attendance" at bounding box center [76, 224] width 104 height 15
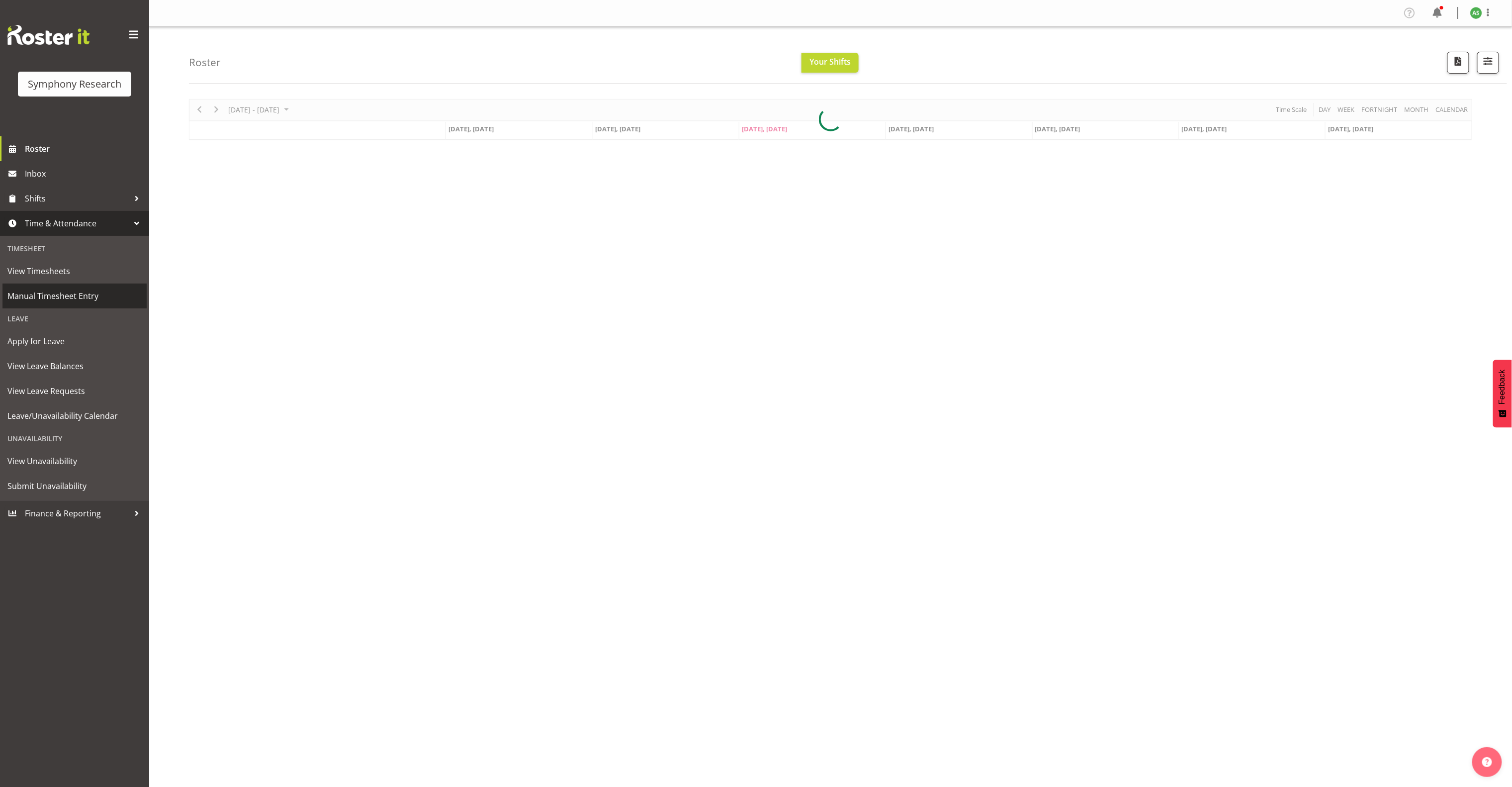
click at [83, 289] on span "Manual Timesheet Entry" at bounding box center [74, 296] width 134 height 15
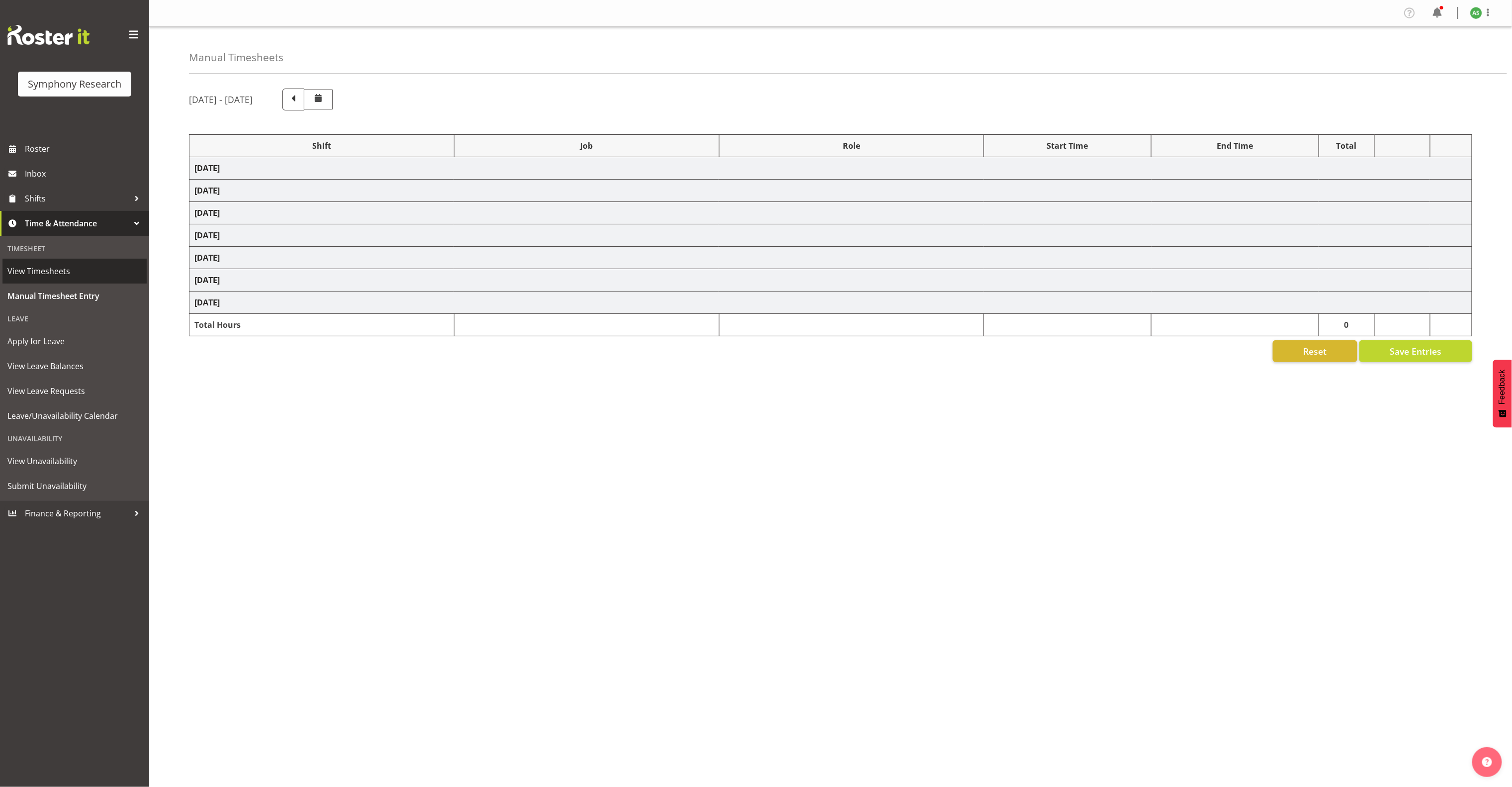
click at [80, 275] on span "View Timesheets" at bounding box center [74, 271] width 134 height 15
select select "81741"
select select "10499"
select select "47"
select select "56692"
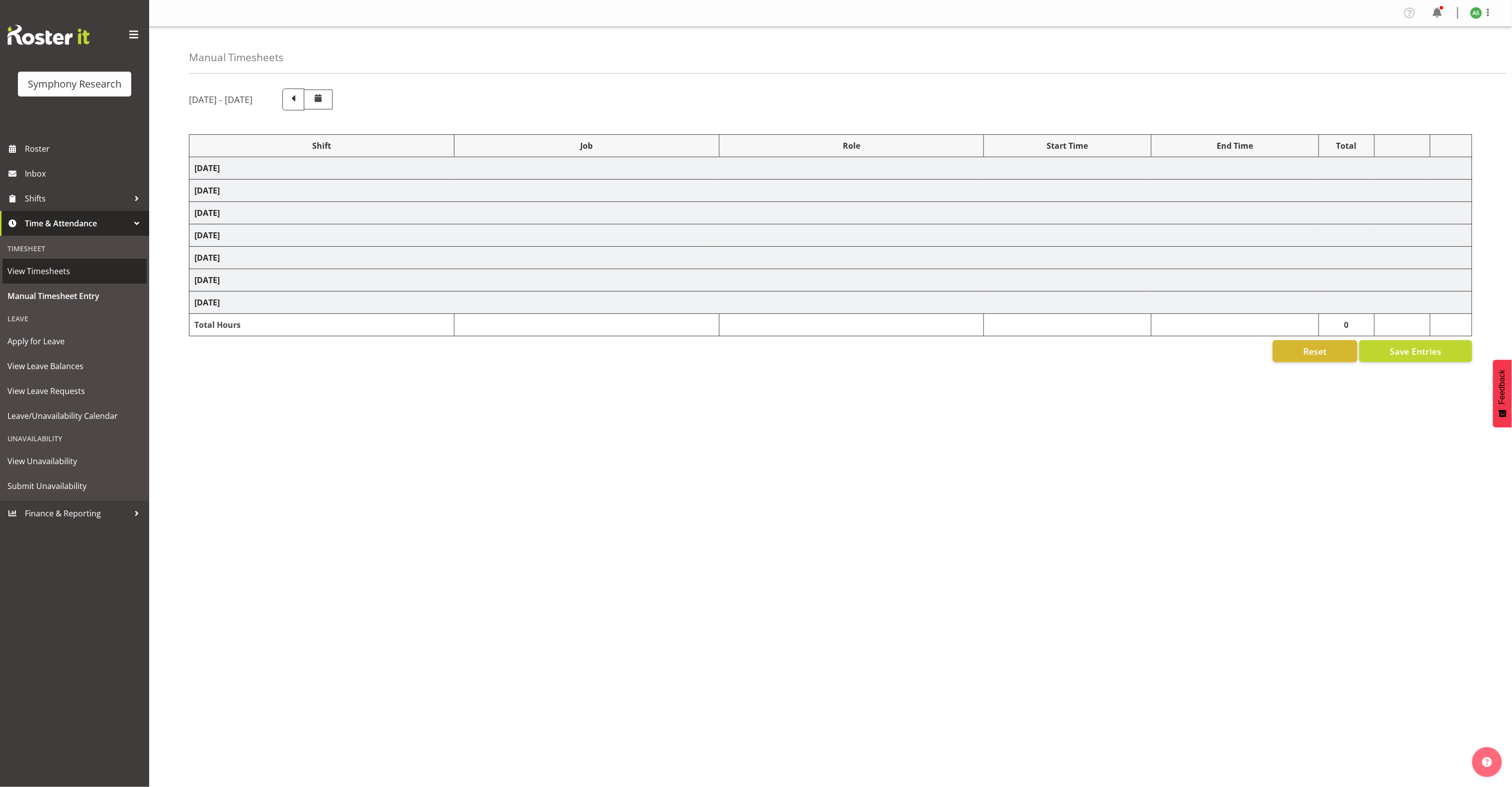
select select "10499"
select select "47"
select select "81741"
select select "10587"
select select "47"
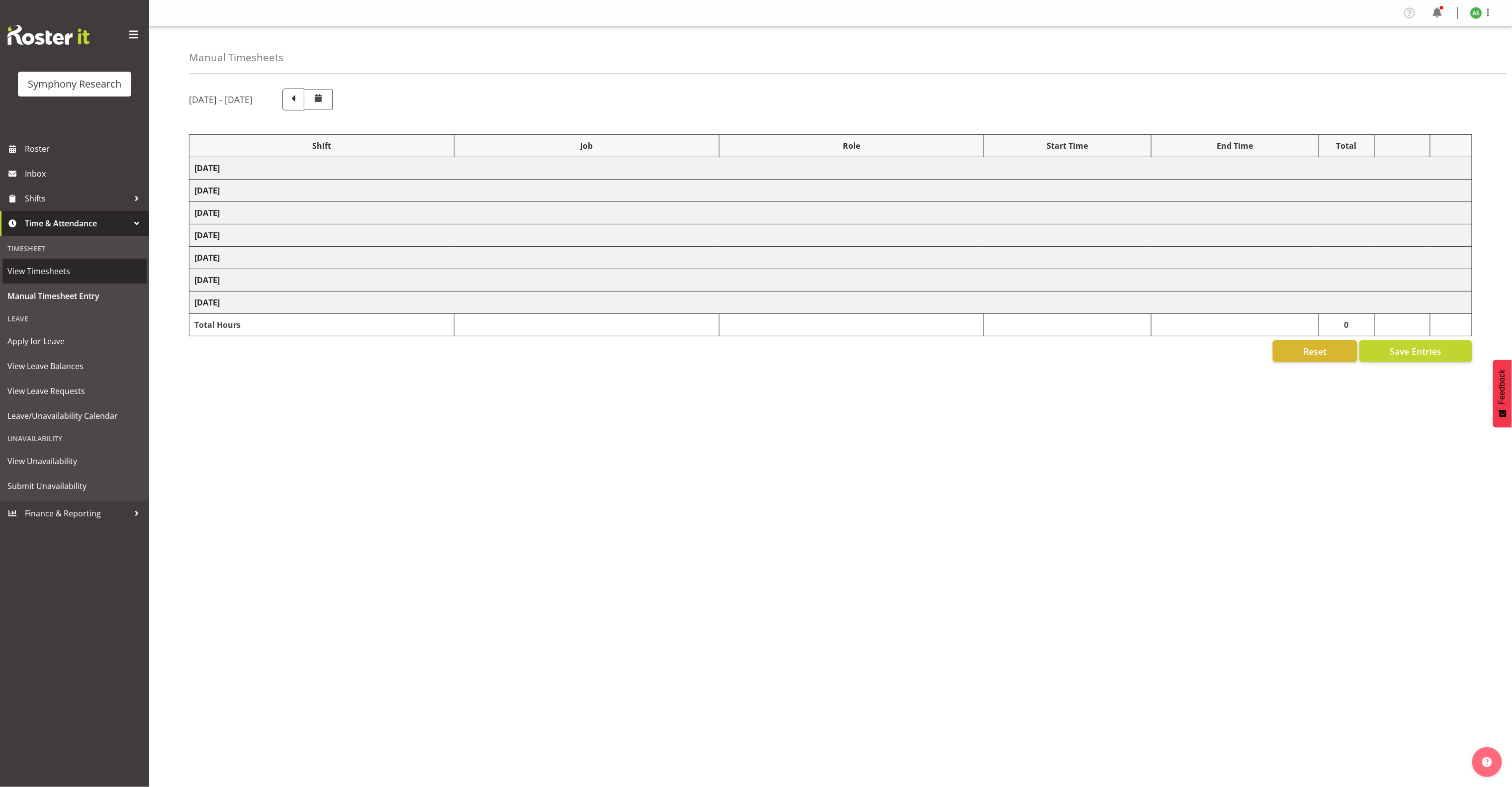
select select "81741"
select select "10587"
select select "47"
select select "56692"
select select "10499"
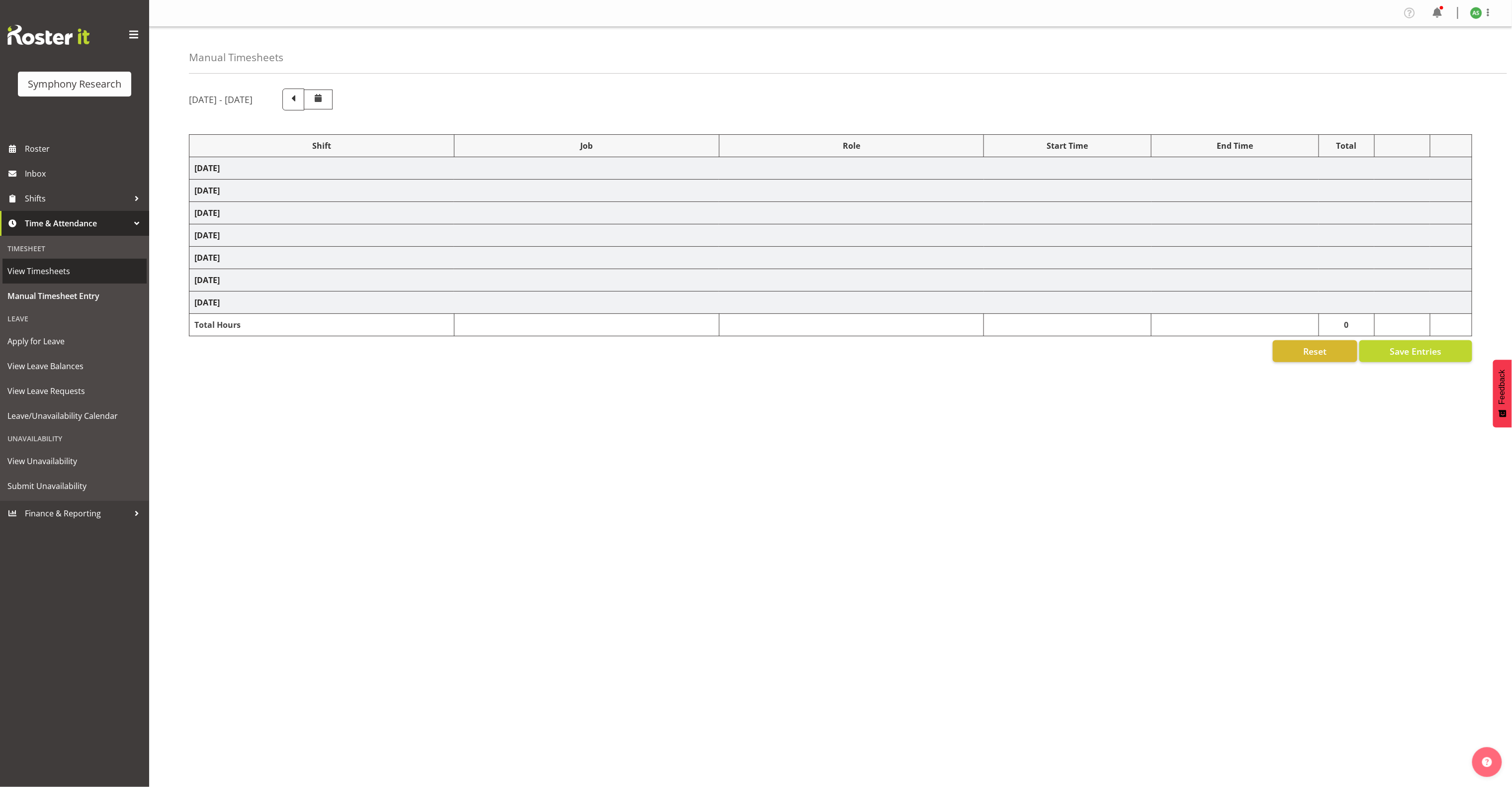
select select "47"
select select "81741"
select select "10730"
select select "47"
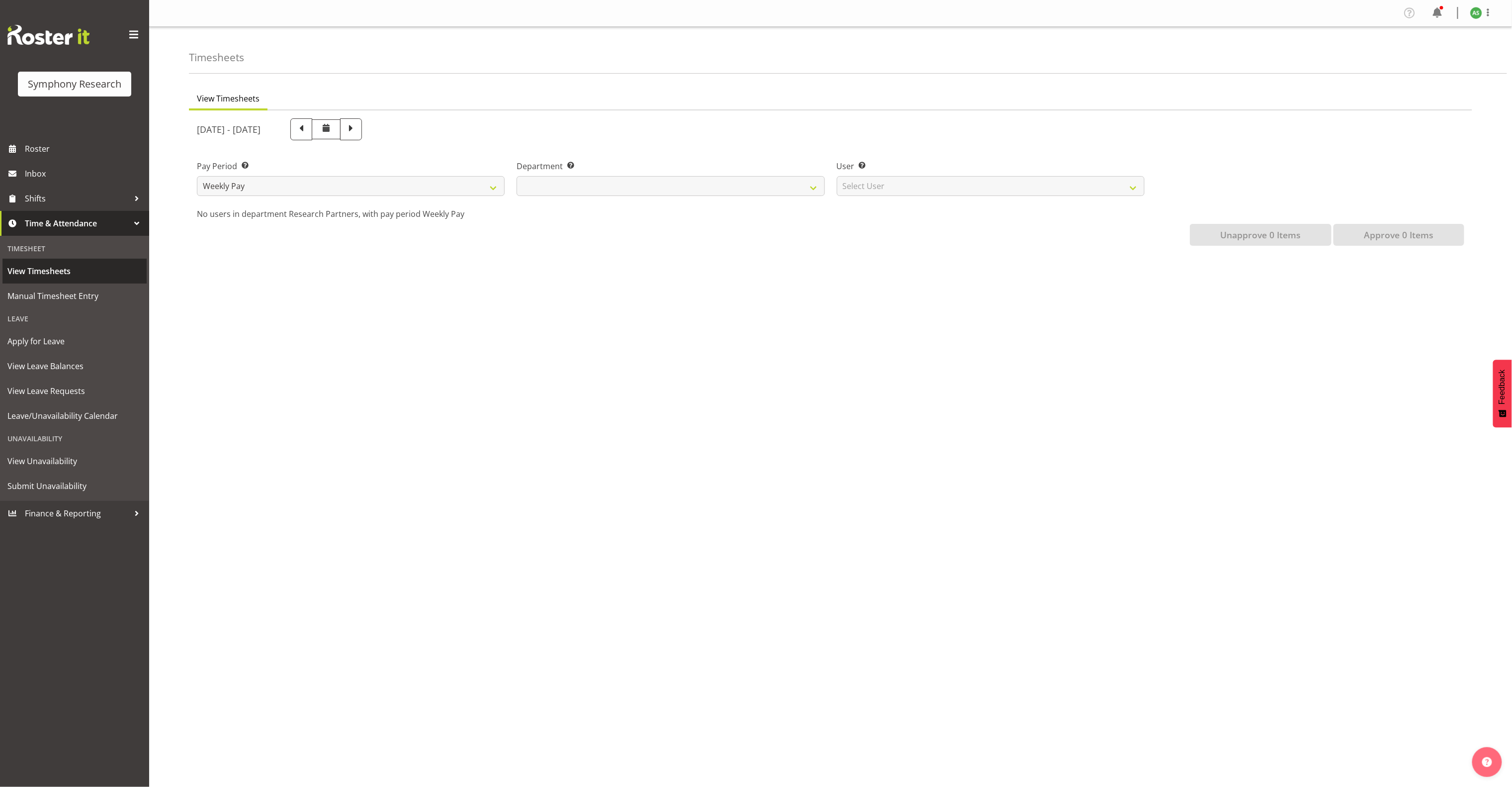
select select
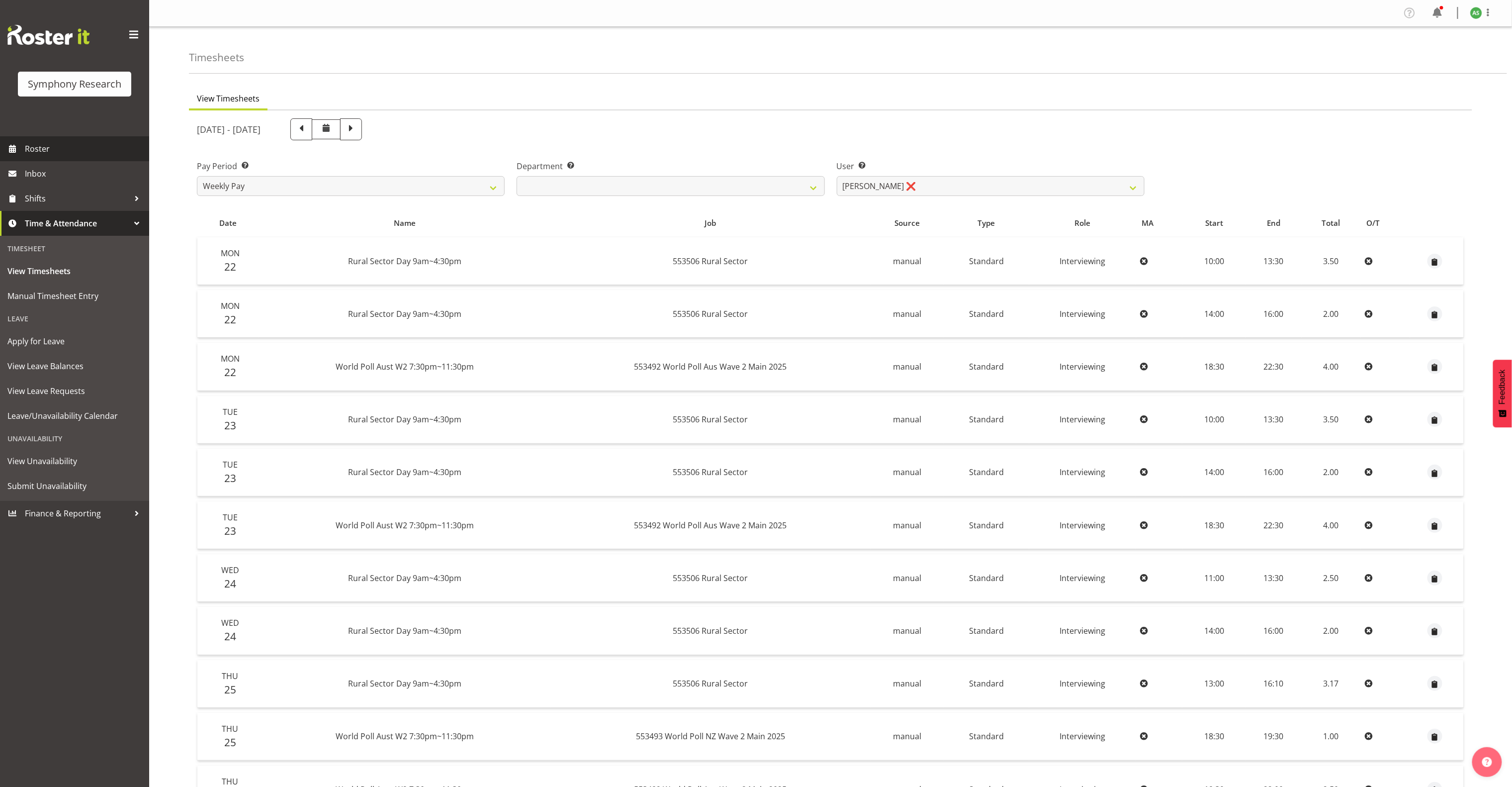
click at [73, 149] on span "Roster" at bounding box center [84, 149] width 119 height 15
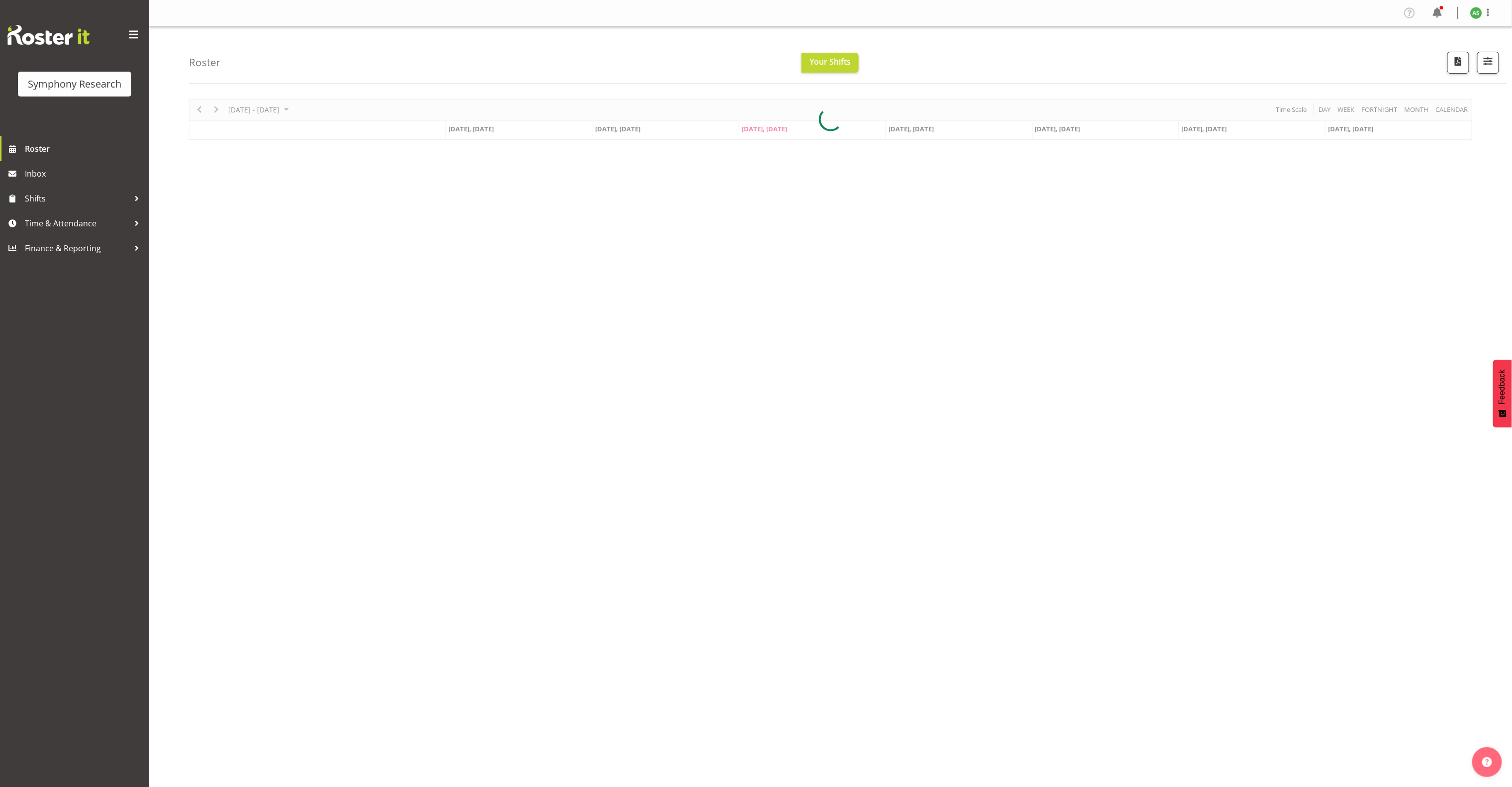
click at [912, 135] on div at bounding box center [830, 119] width 1283 height 41
click at [917, 129] on span "Oct 2, Thursday" at bounding box center [912, 129] width 45 height 9
click at [918, 129] on div "Sep 29 - Oct 05, 2025 Today Day Week Fortnight Month calendar Month Agenda Time…" at bounding box center [830, 119] width 1283 height 41
click at [84, 221] on span "Time & Attendance" at bounding box center [76, 224] width 104 height 15
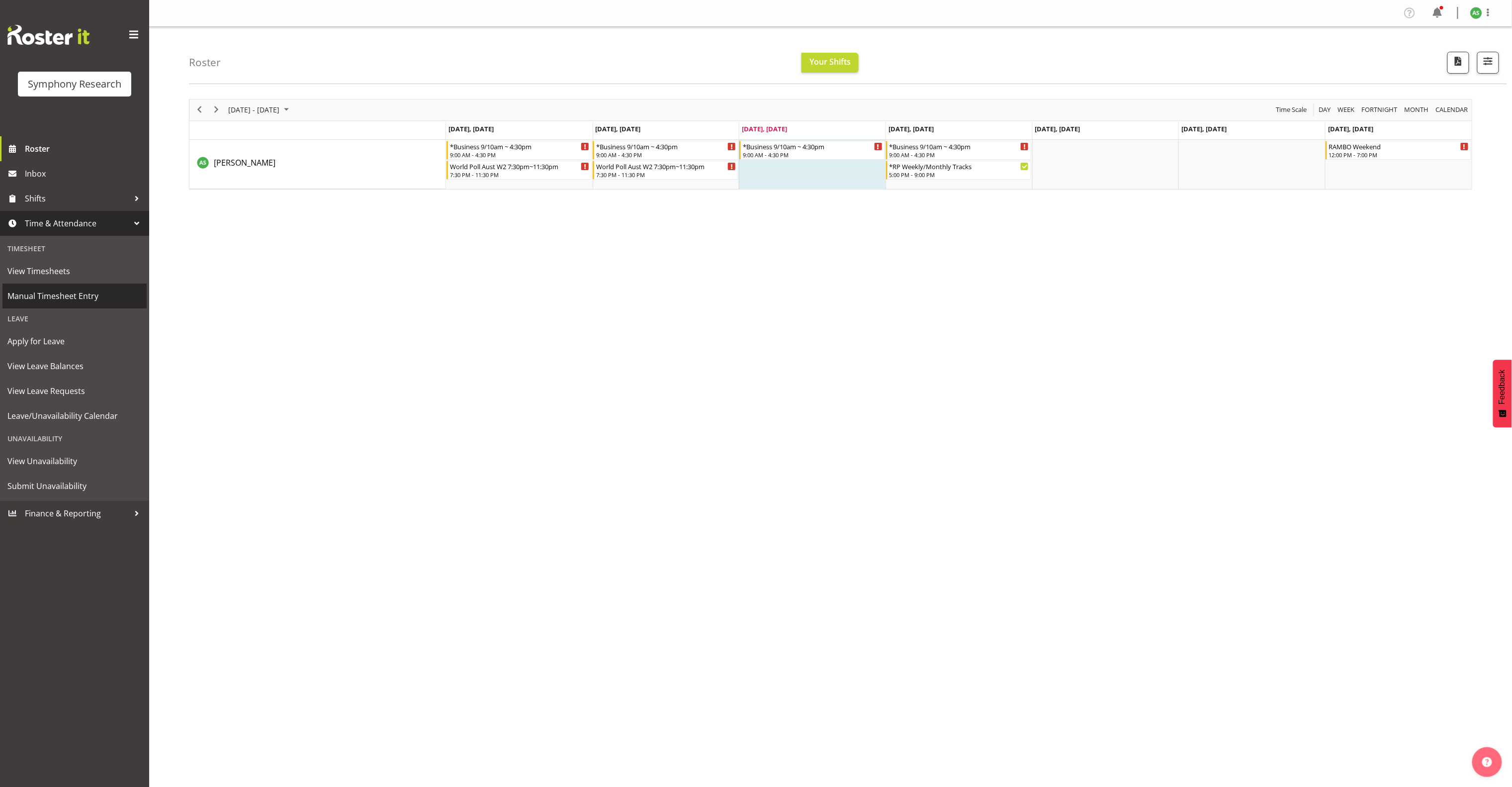
click at [85, 296] on span "Manual Timesheet Entry" at bounding box center [74, 296] width 134 height 15
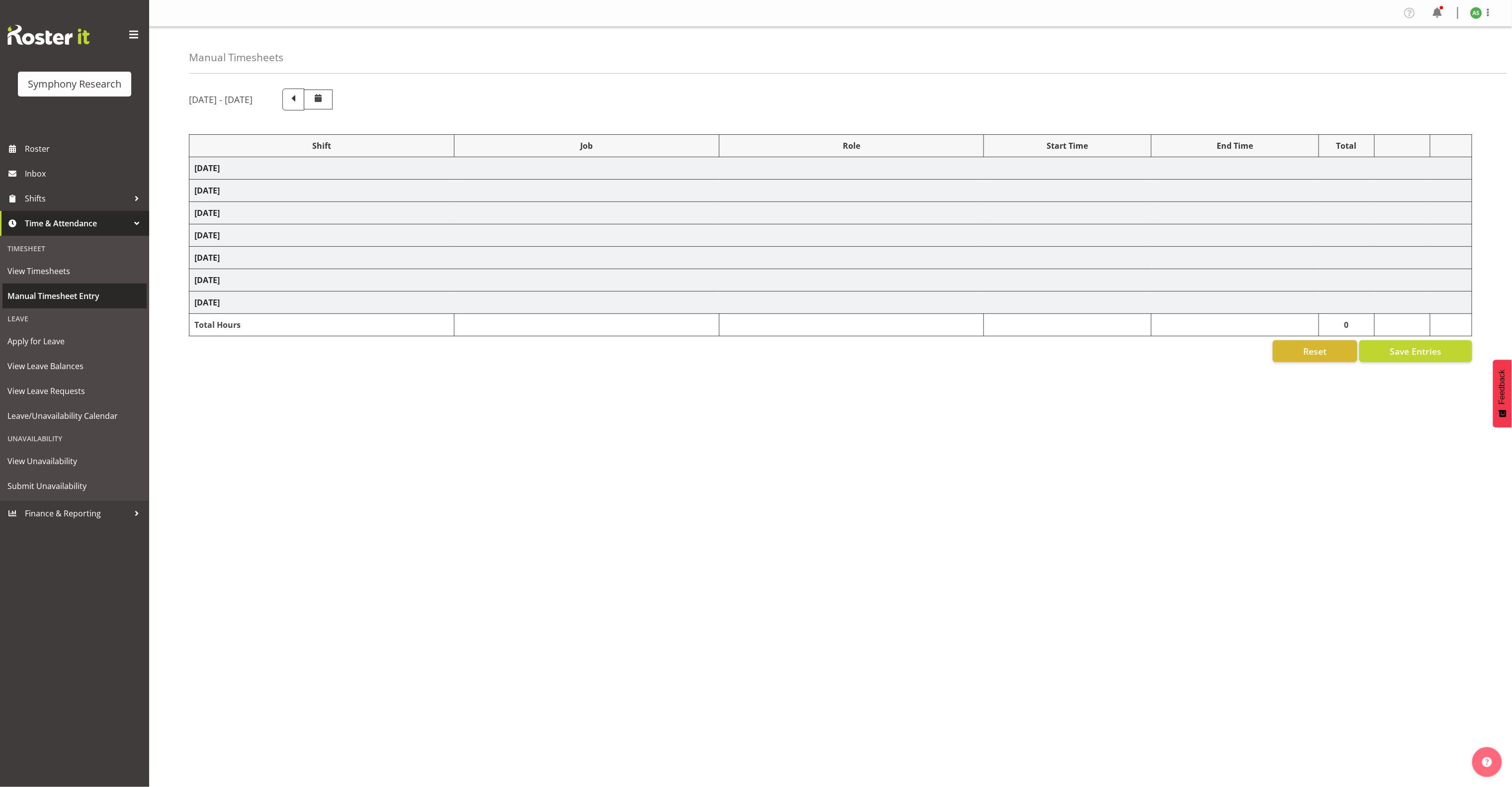
select select "81741"
select select "10499"
select select "47"
select select "56692"
select select "10499"
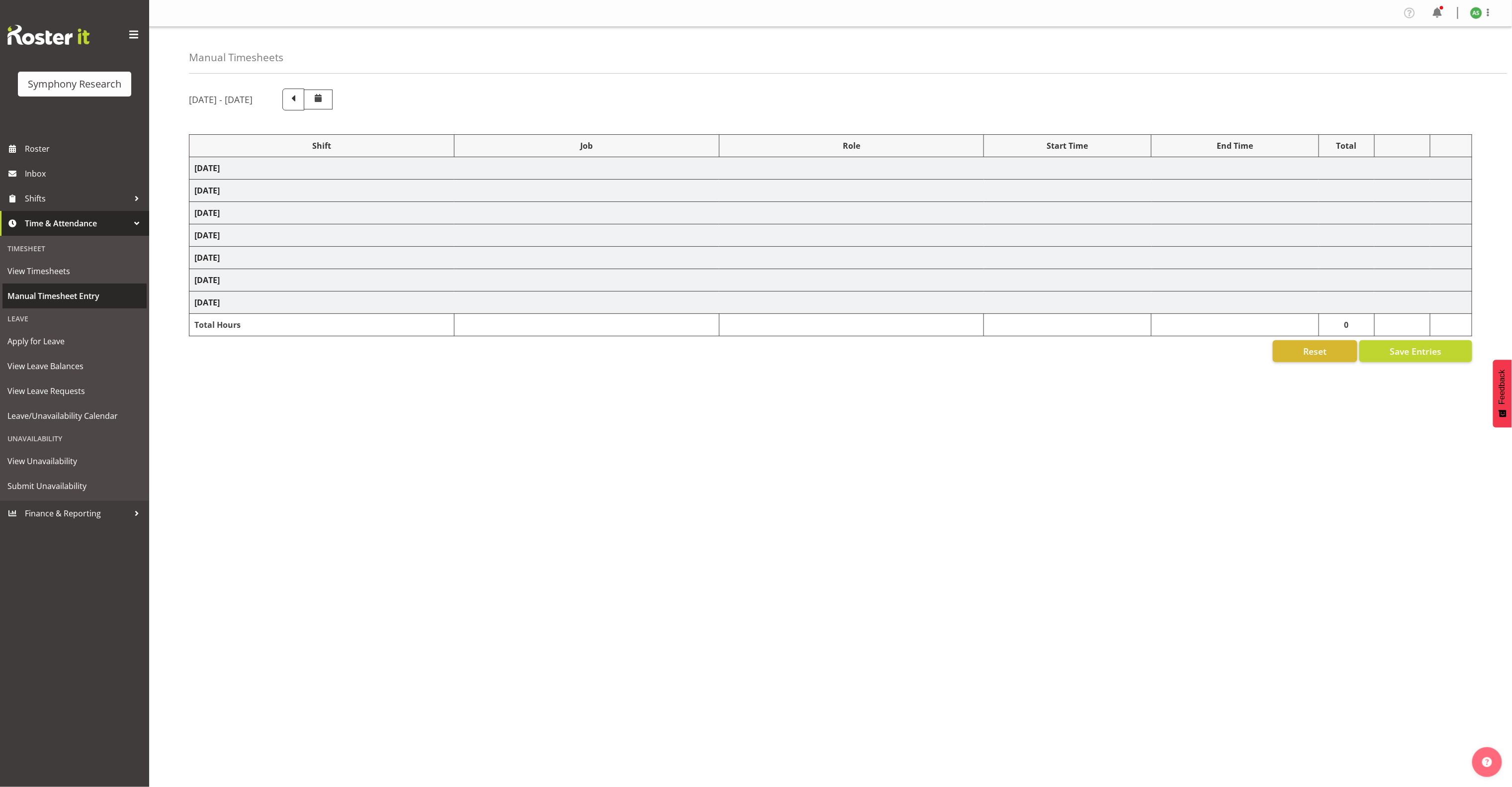
select select "47"
select select "81741"
select select "10587"
select select "47"
select select "81741"
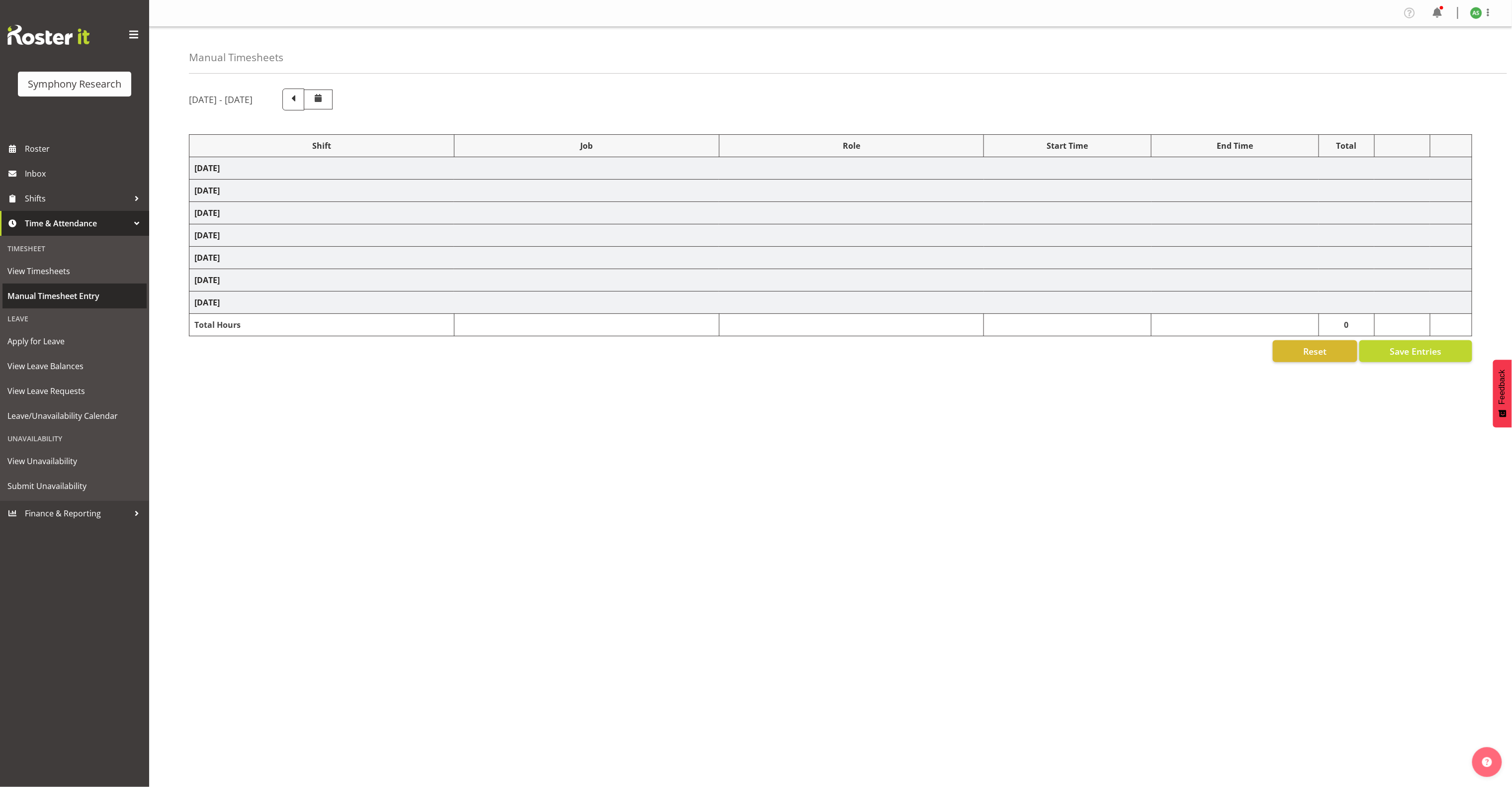
select select "10587"
select select "47"
select select "56692"
select select "10499"
select select "47"
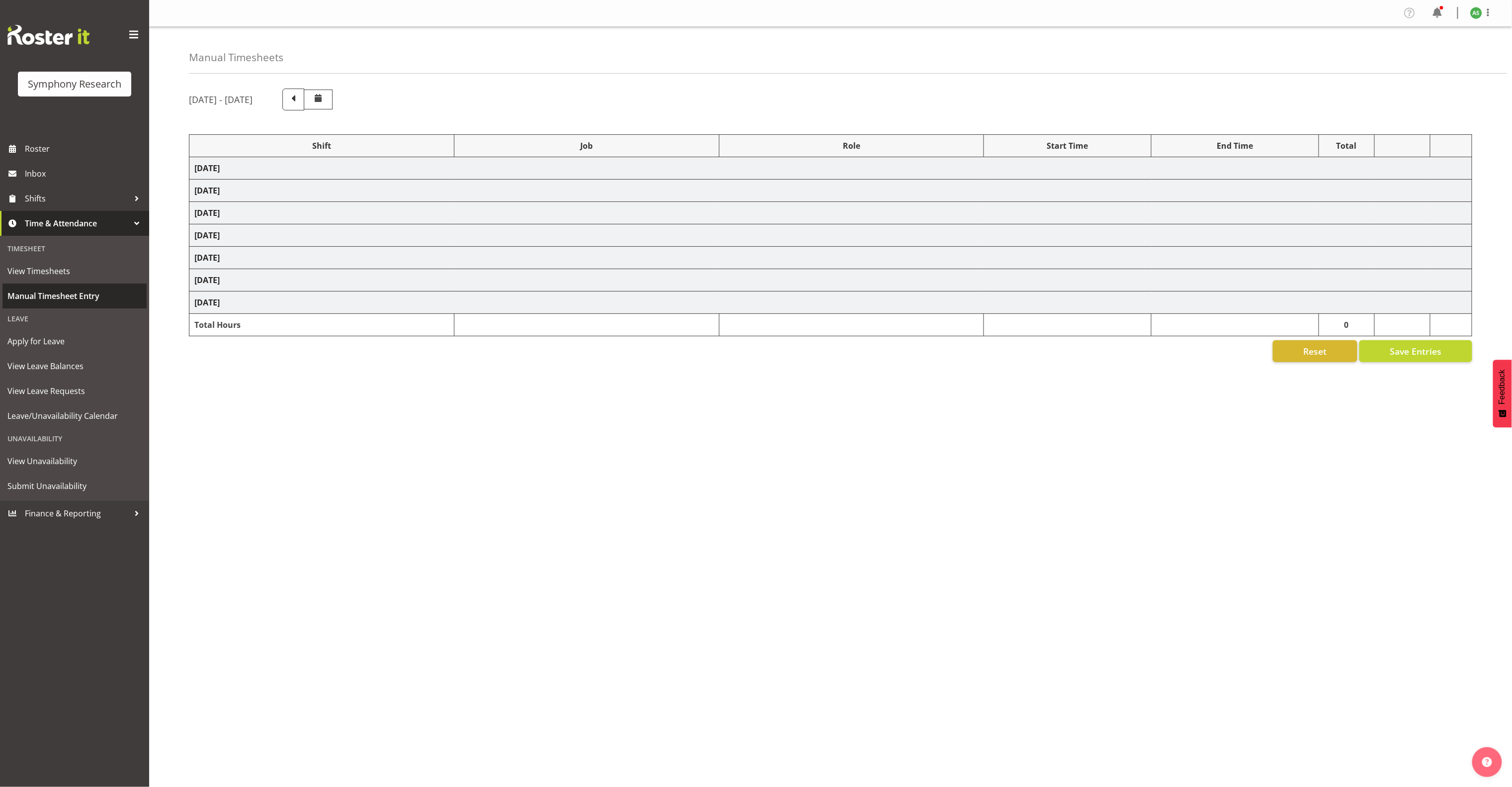
select select "81741"
select select "10730"
select select "47"
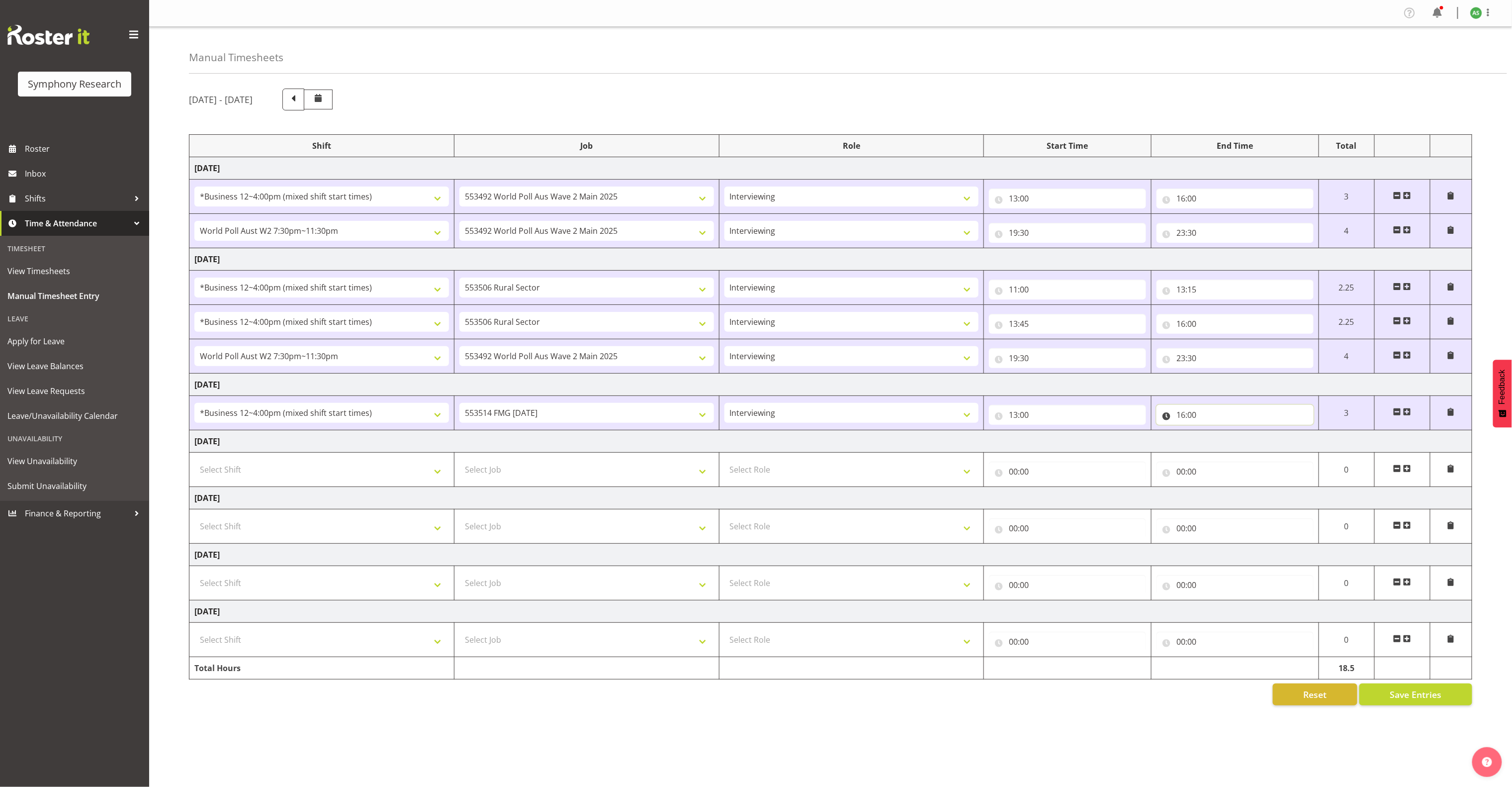
click at [1196, 418] on input "16:00" at bounding box center [1235, 415] width 157 height 20
click at [1251, 445] on select "00 01 02 03 04 05 06 07 08 09 10 11 12 13 14 15 16 17 18 19 20 21 22 23 24 25 2…" at bounding box center [1250, 441] width 22 height 20
select select "10"
click at [1239, 435] on select "00 01 02 03 04 05 06 07 08 09 10 11 12 13 14 15 16 17 18 19 20 21 22 23 24 25 2…" at bounding box center [1250, 441] width 22 height 20
type input "16:10"
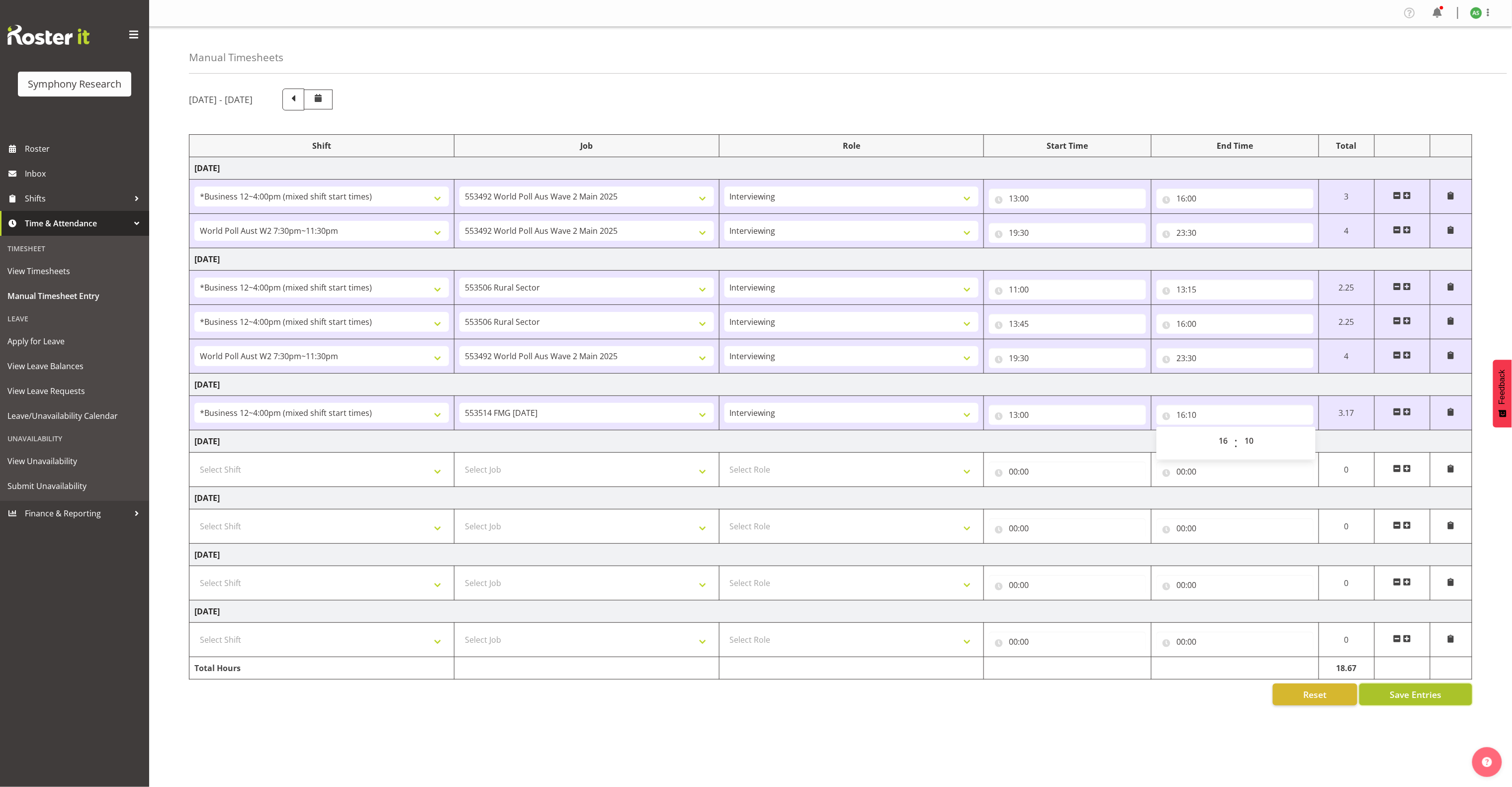
click at [1405, 706] on button "Save Entries" at bounding box center [1416, 694] width 113 height 22
click at [49, 181] on link "Inbox" at bounding box center [74, 173] width 149 height 25
